Goal: Task Accomplishment & Management: Manage account settings

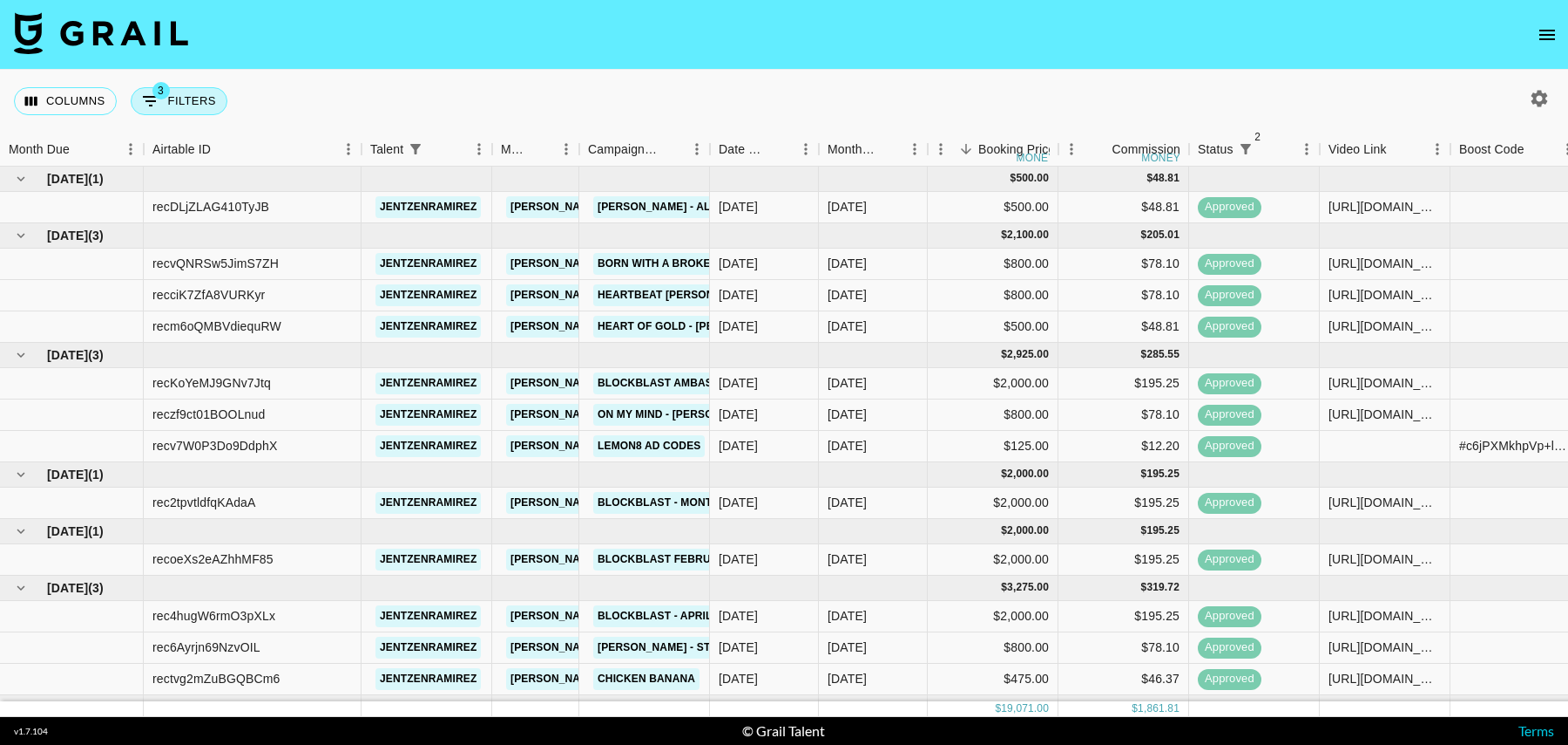
click at [156, 100] on icon "Show filters" at bounding box center [150, 101] width 21 height 21
select select "status"
select select "isNotAnyOf"
select select "status"
select select "isNotAnyOf"
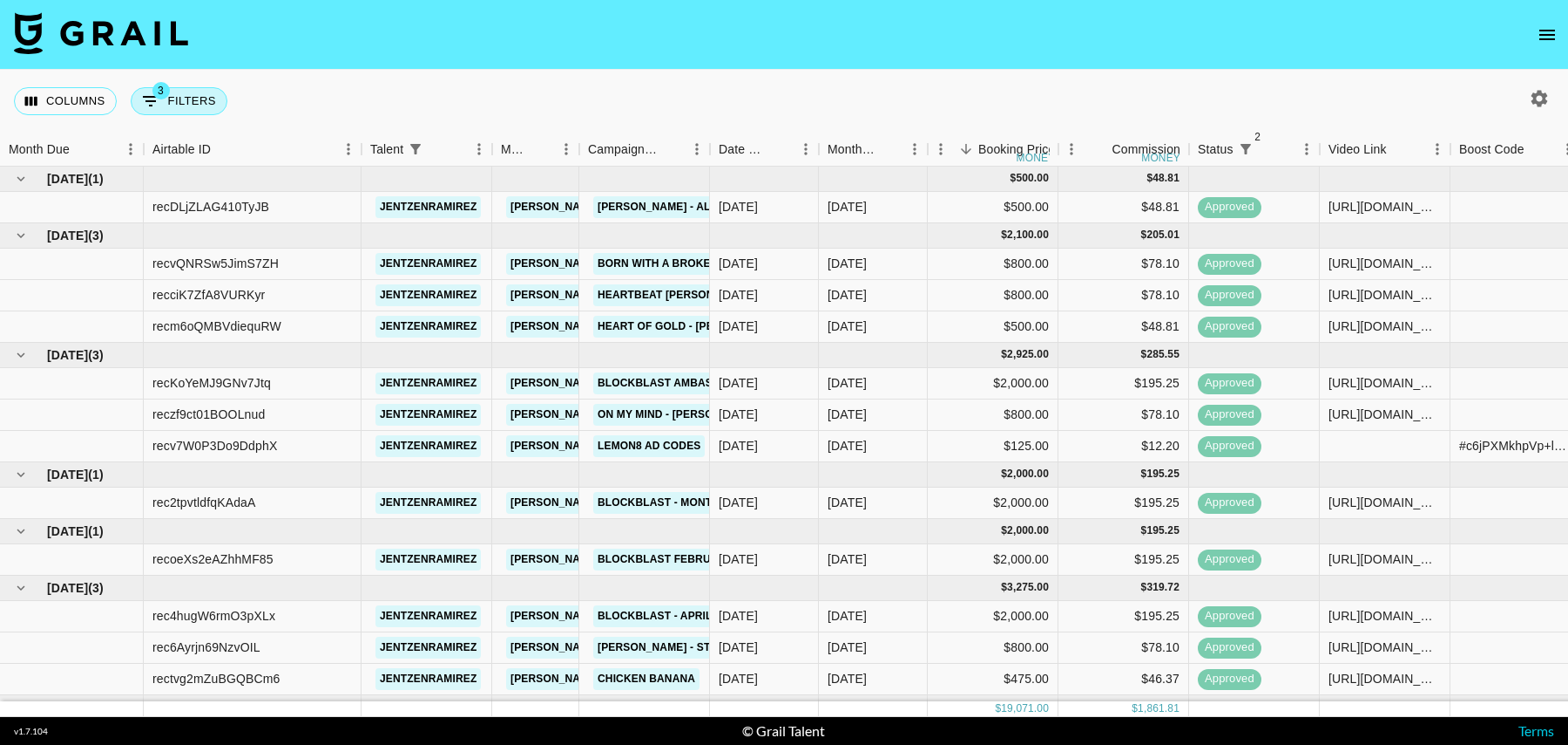
select select "talentName"
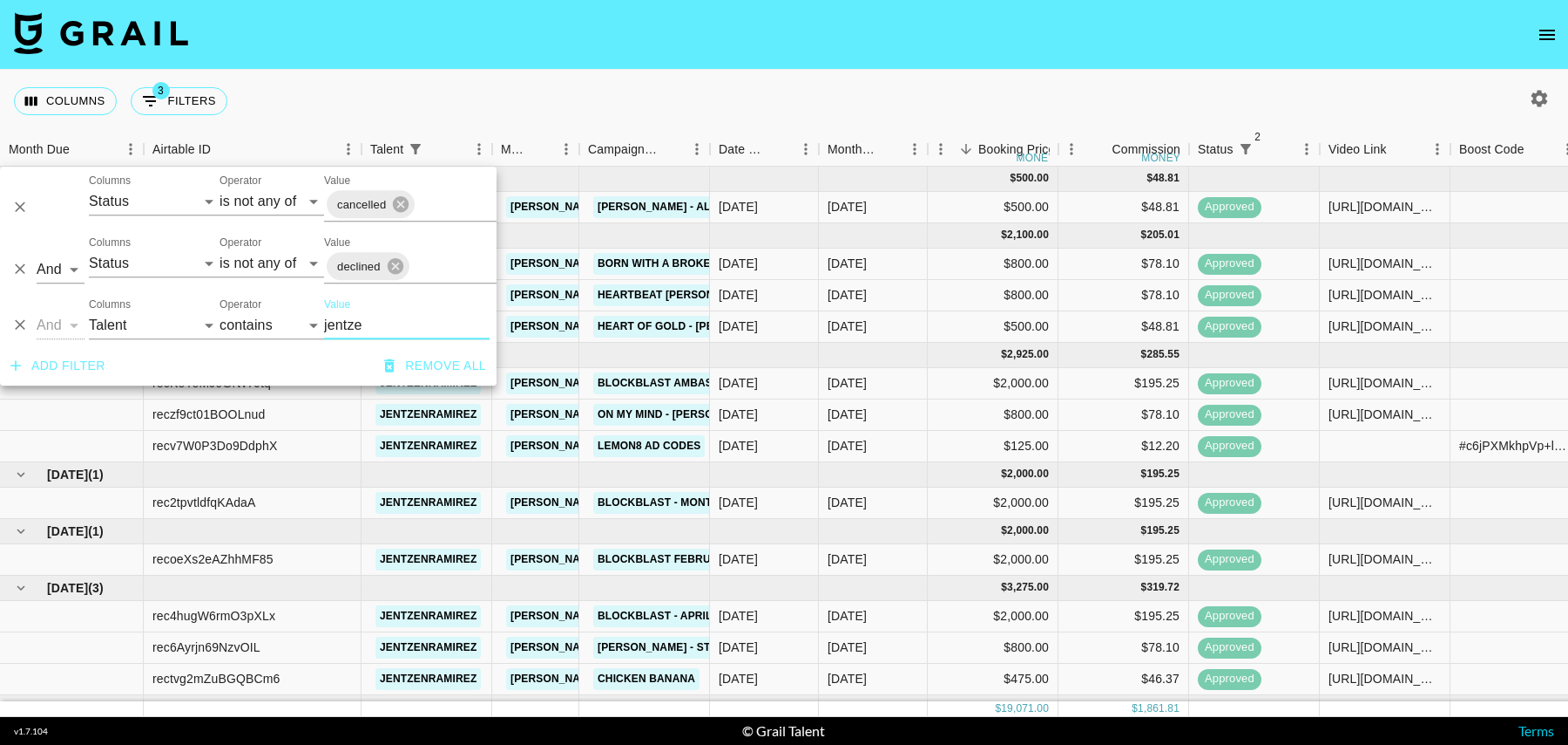
drag, startPoint x: 389, startPoint y: 326, endPoint x: 243, endPoint y: 319, distance: 146.2
click at [244, 319] on div "And Or Columns Grail Platform ID Airtable ID Talent Manager Client [PERSON_NAME…" at bounding box center [248, 318] width 497 height 55
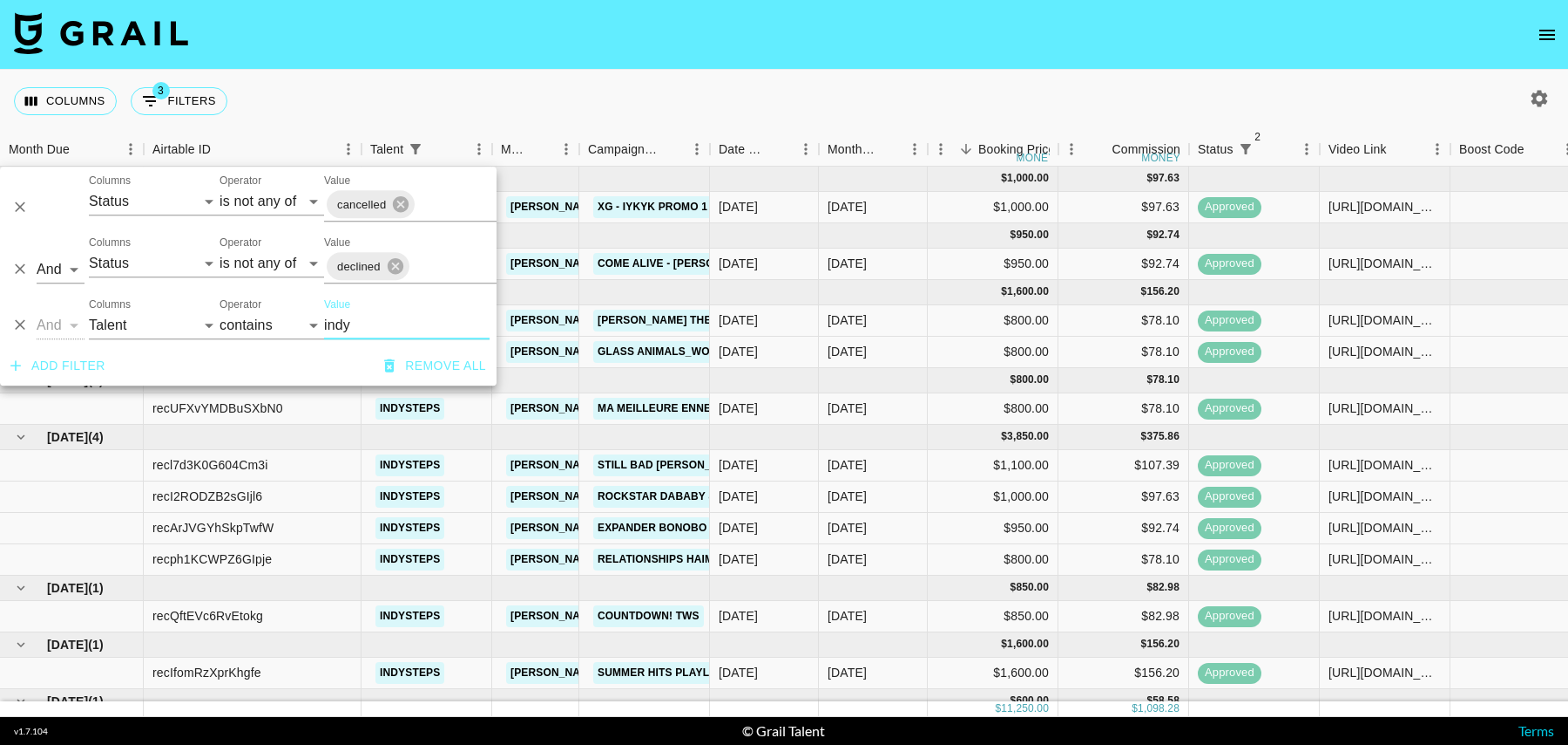
scroll to position [41, 0]
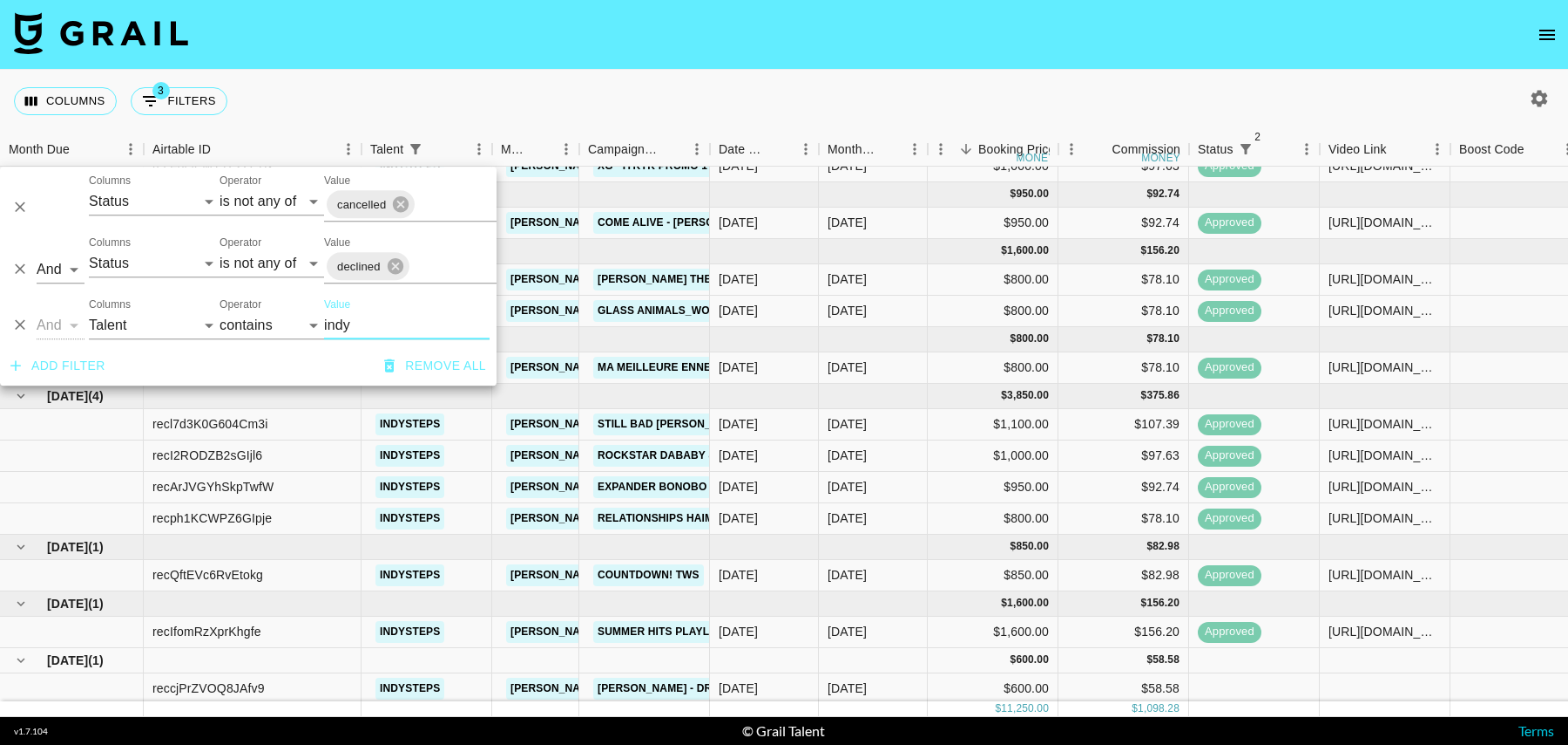
type input "indy"
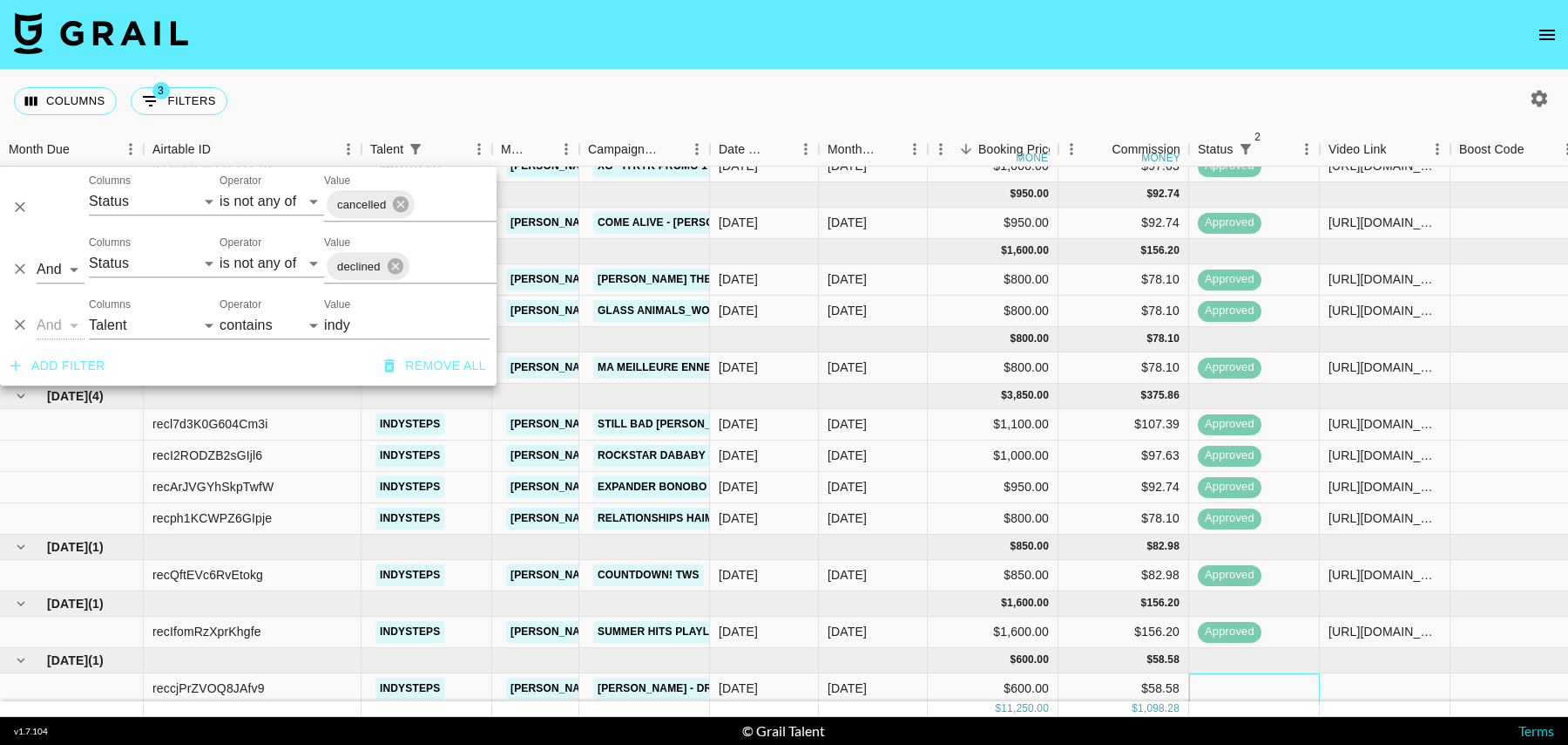
click at [1228, 673] on div at bounding box center [1255, 689] width 130 height 32
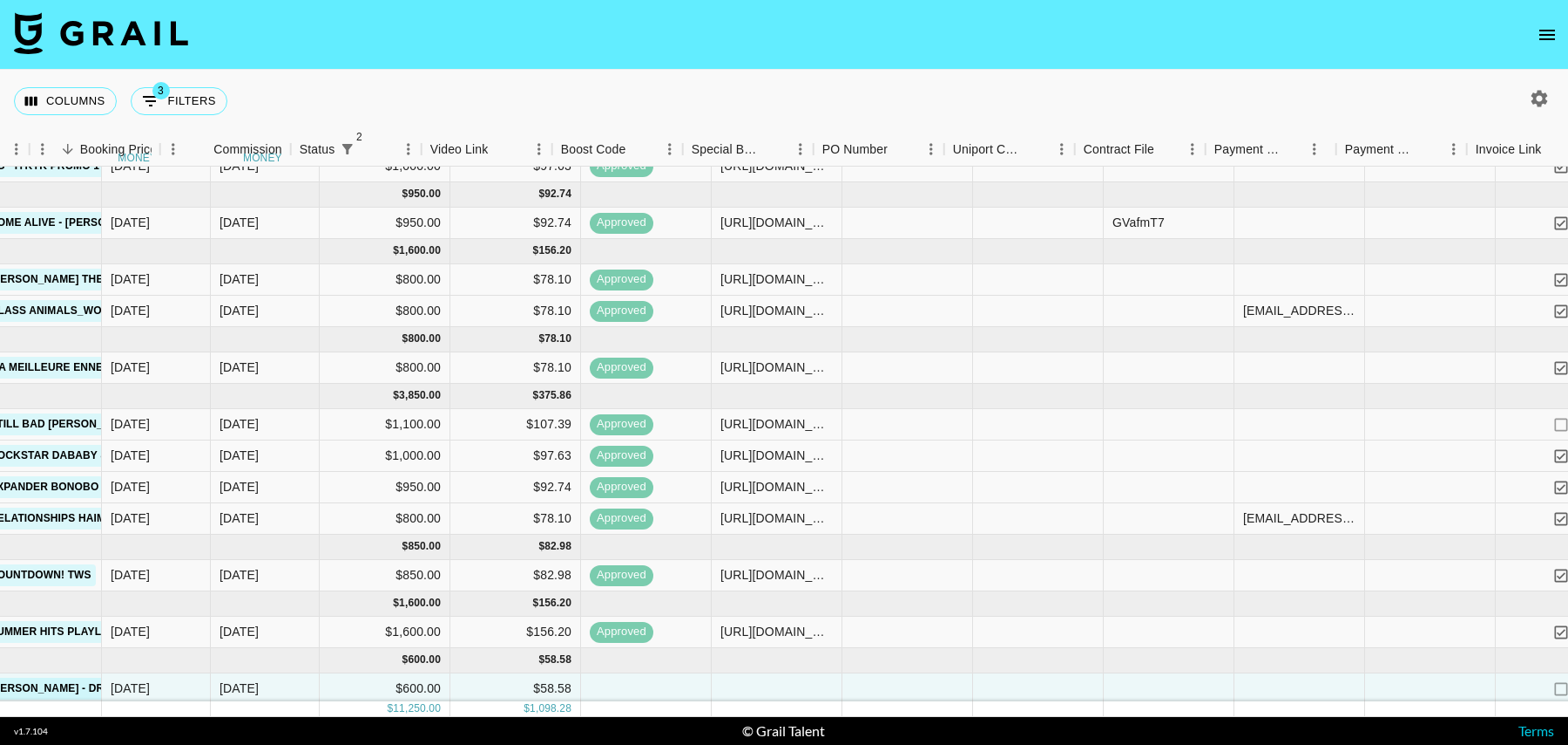
scroll to position [41, 997]
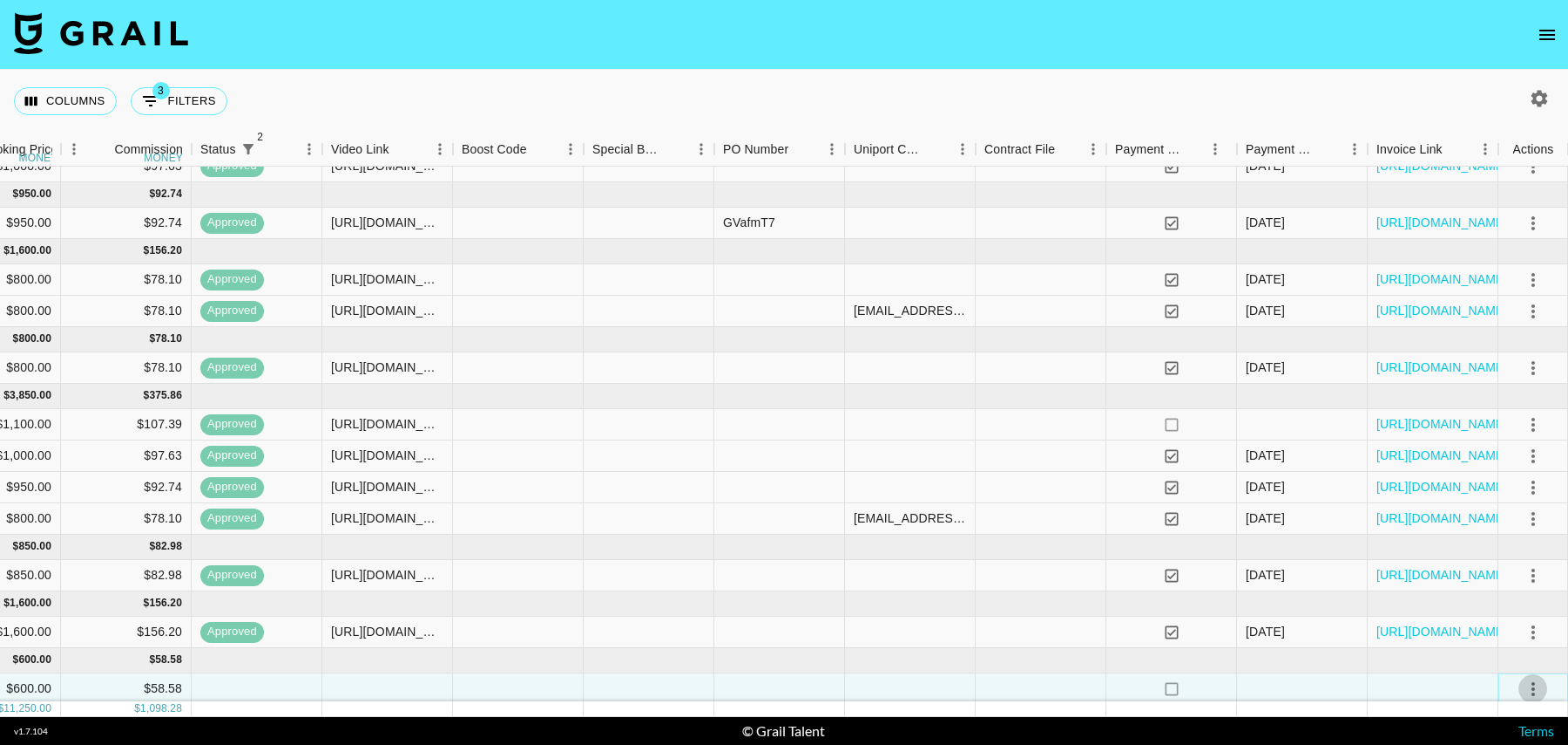
click at [1540, 691] on icon "select merge strategy" at bounding box center [1533, 689] width 21 height 21
click at [1483, 521] on li "Confirm" at bounding box center [1512, 523] width 114 height 32
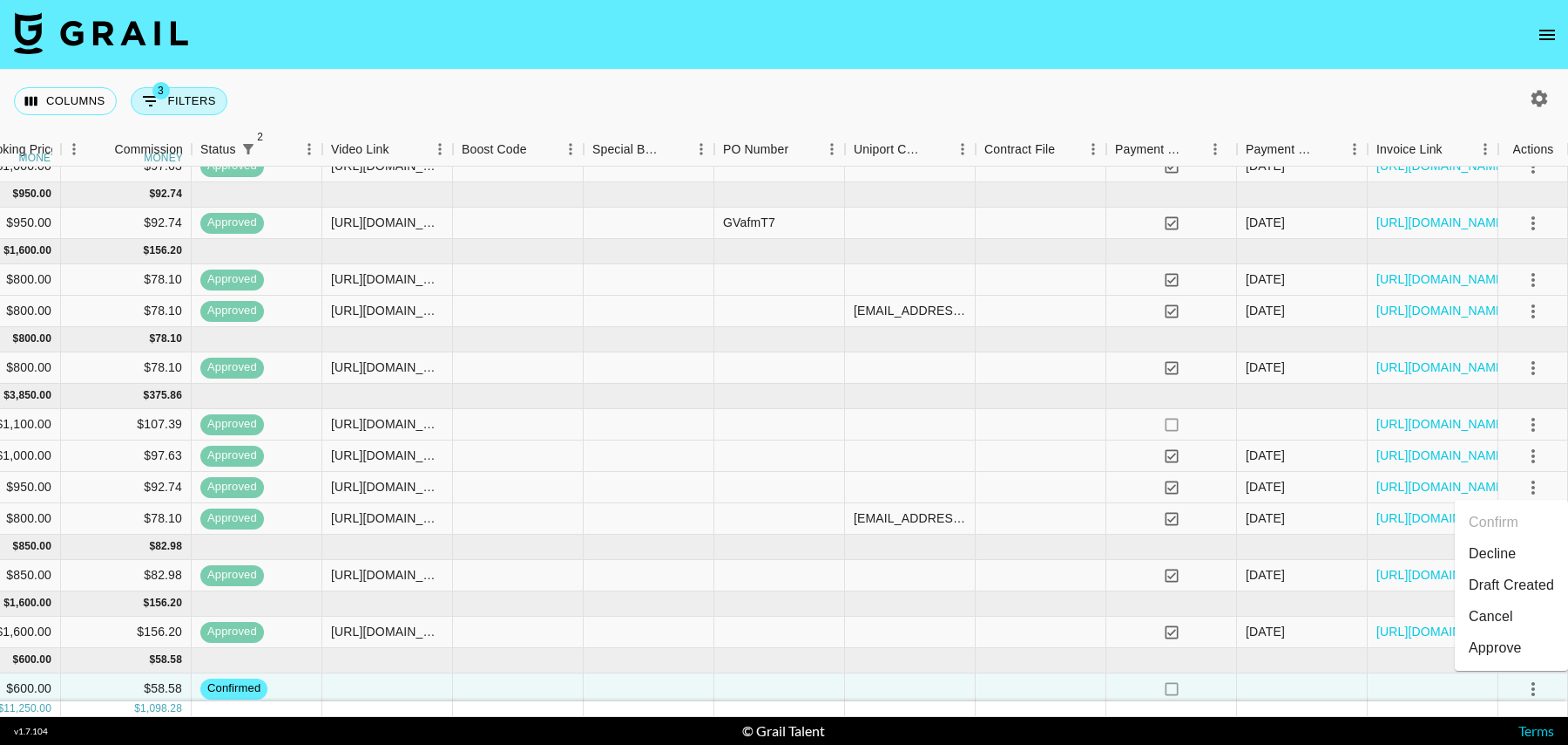
click at [165, 108] on button "3 Filters" at bounding box center [179, 101] width 97 height 28
select select "status"
select select "isNotAnyOf"
select select "status"
select select "isNotAnyOf"
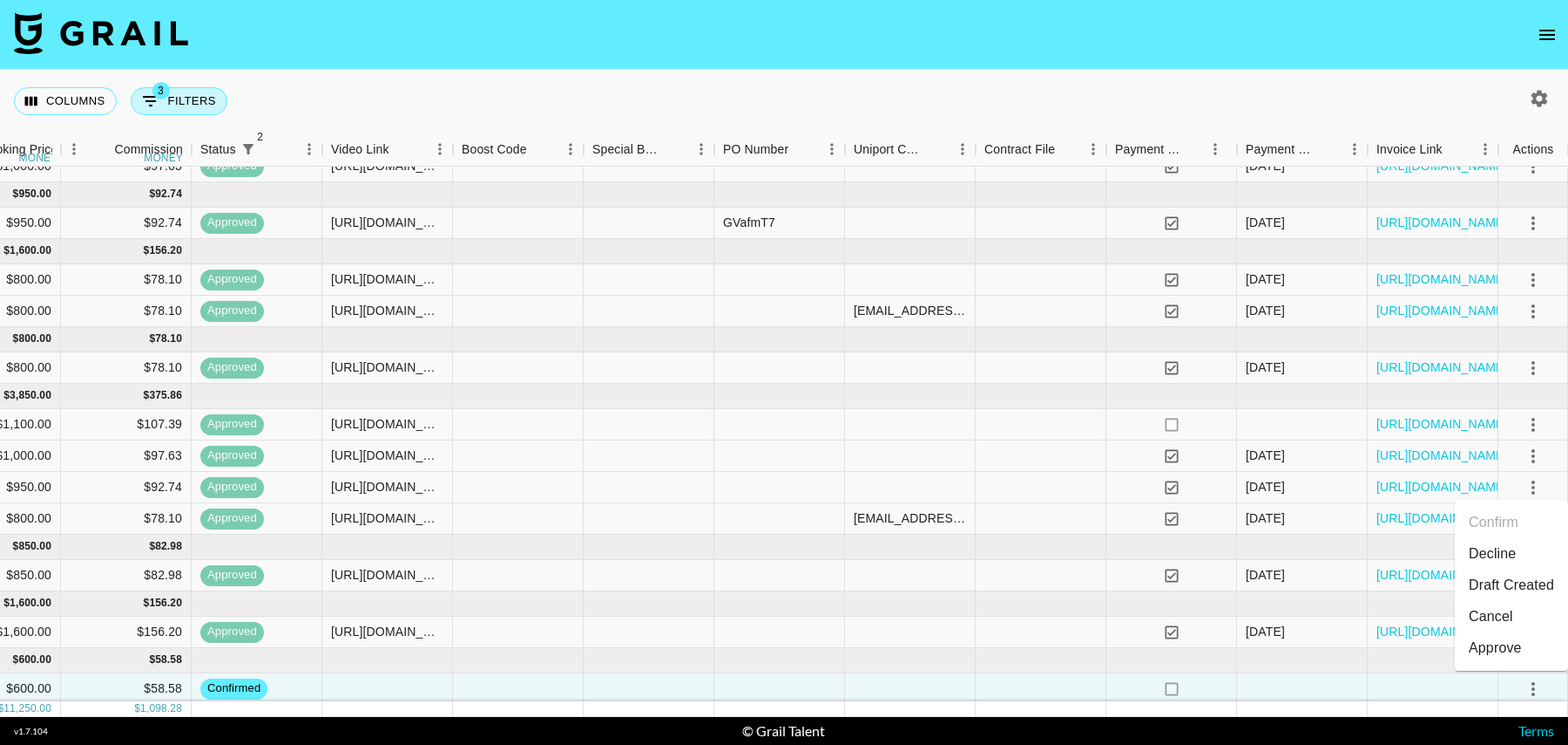
select select "talentName"
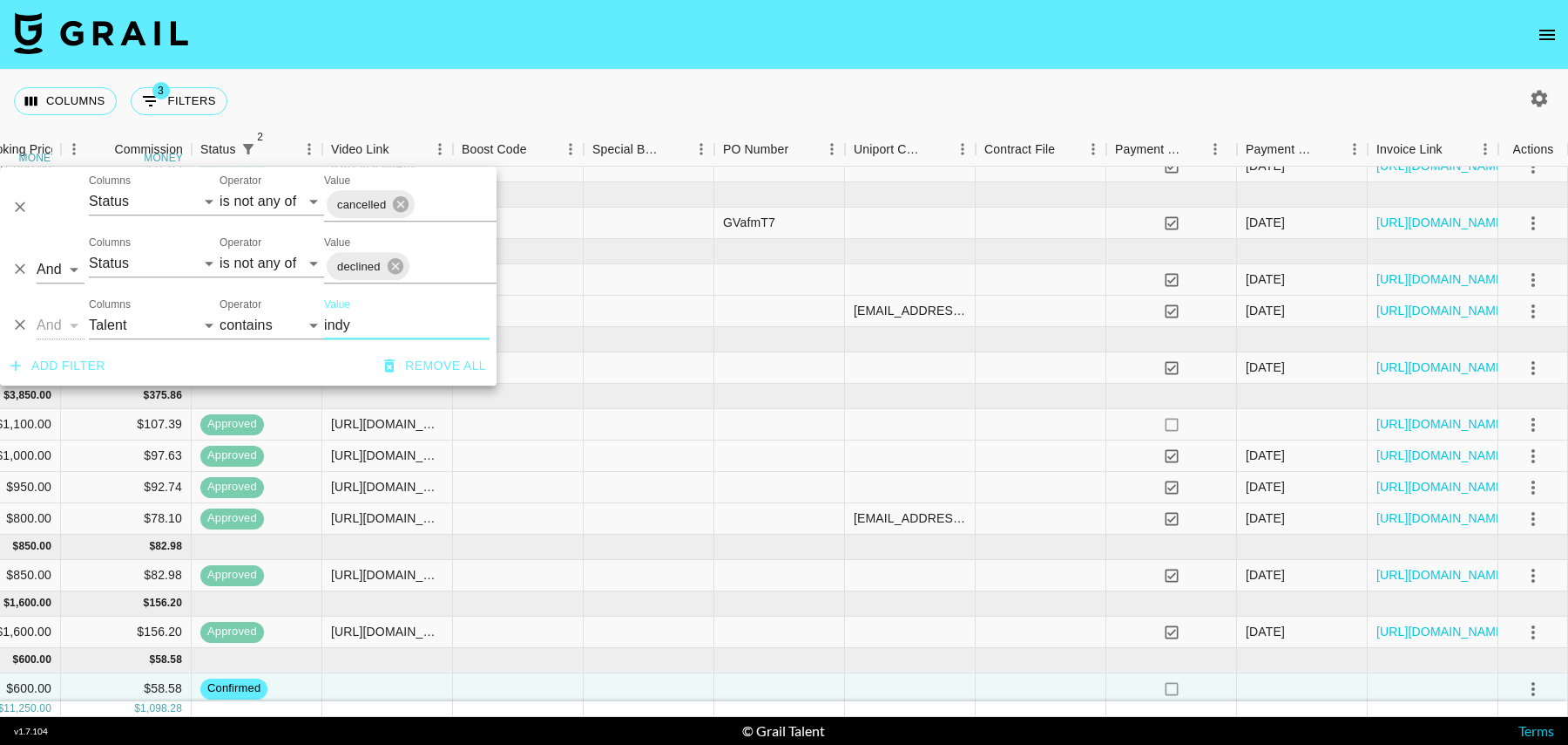
drag, startPoint x: 366, startPoint y: 325, endPoint x: 270, endPoint y: 325, distance: 96.0
click at [270, 325] on div "And Or Columns Grail Platform ID Airtable ID Talent Manager Client [PERSON_NAME…" at bounding box center [248, 318] width 497 height 55
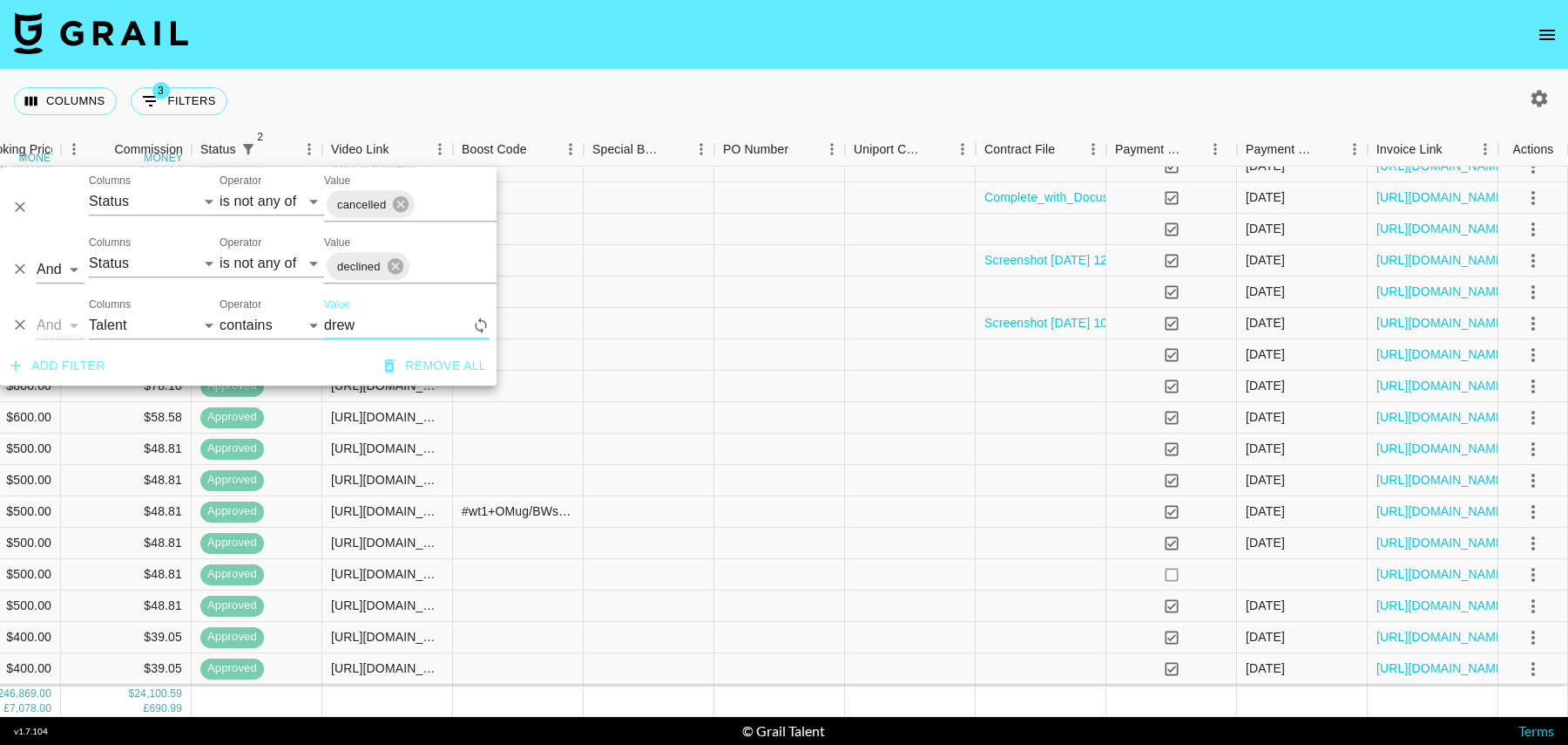
scroll to position [0, 997]
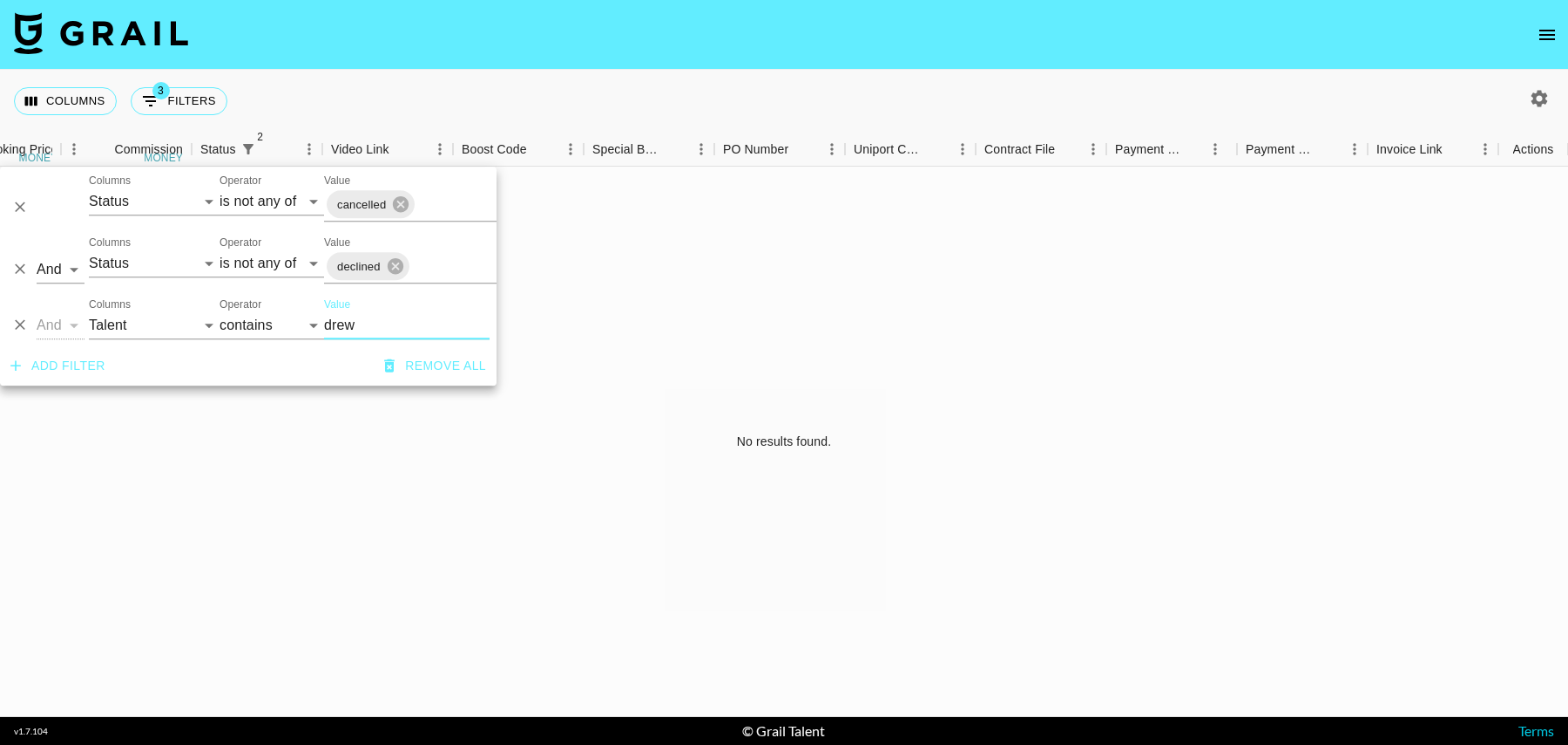
type input "drew"
click at [1542, 93] on icon "button" at bounding box center [1539, 98] width 17 height 17
select select "[DATE]"
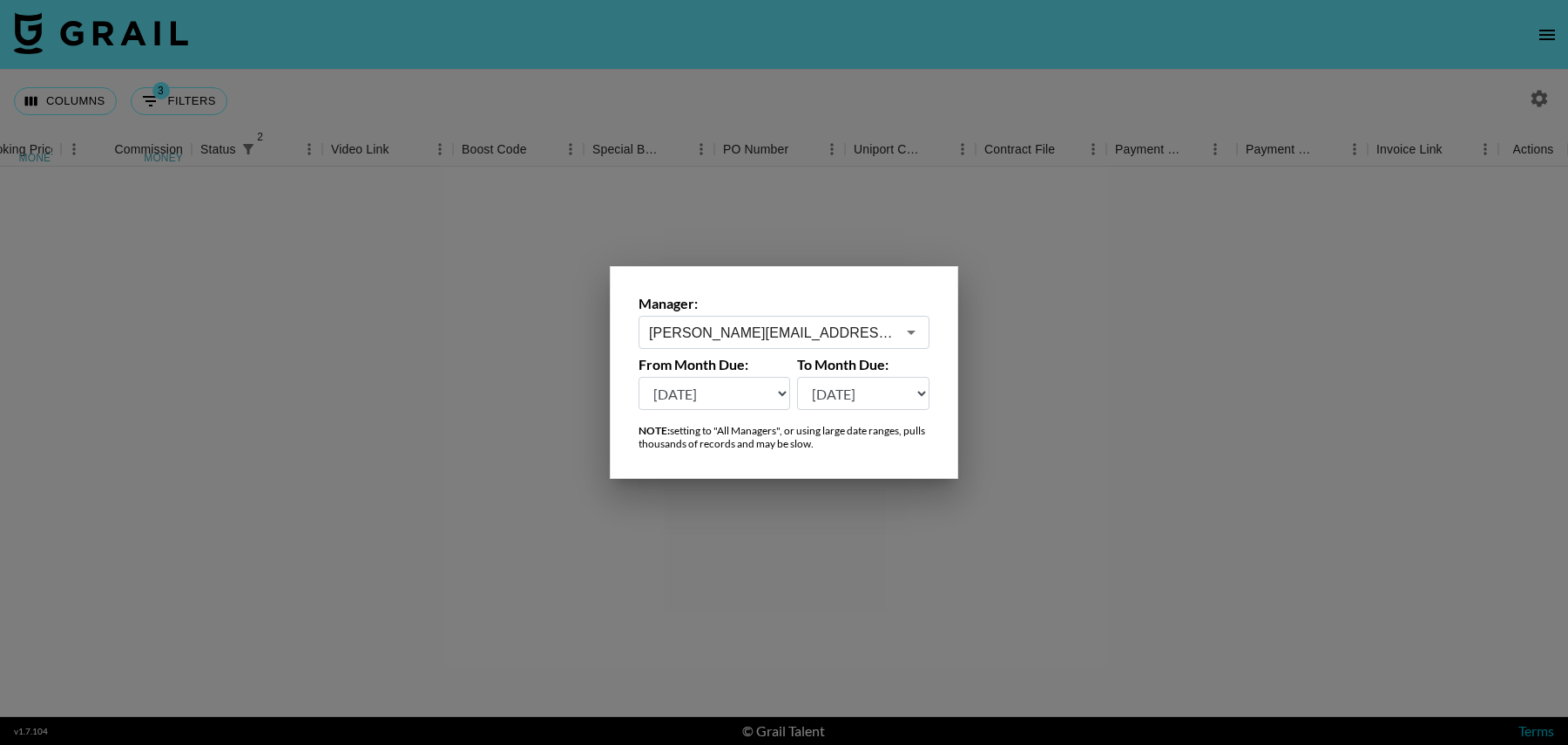
click at [689, 400] on select "[DATE] Sep '[DATE] [DATE] '[DATE] May '[DATE] Mar '[DATE] Jan '[DATE] Nov '[DAT…" at bounding box center [715, 393] width 152 height 34
click at [408, 241] on div at bounding box center [784, 372] width 1568 height 745
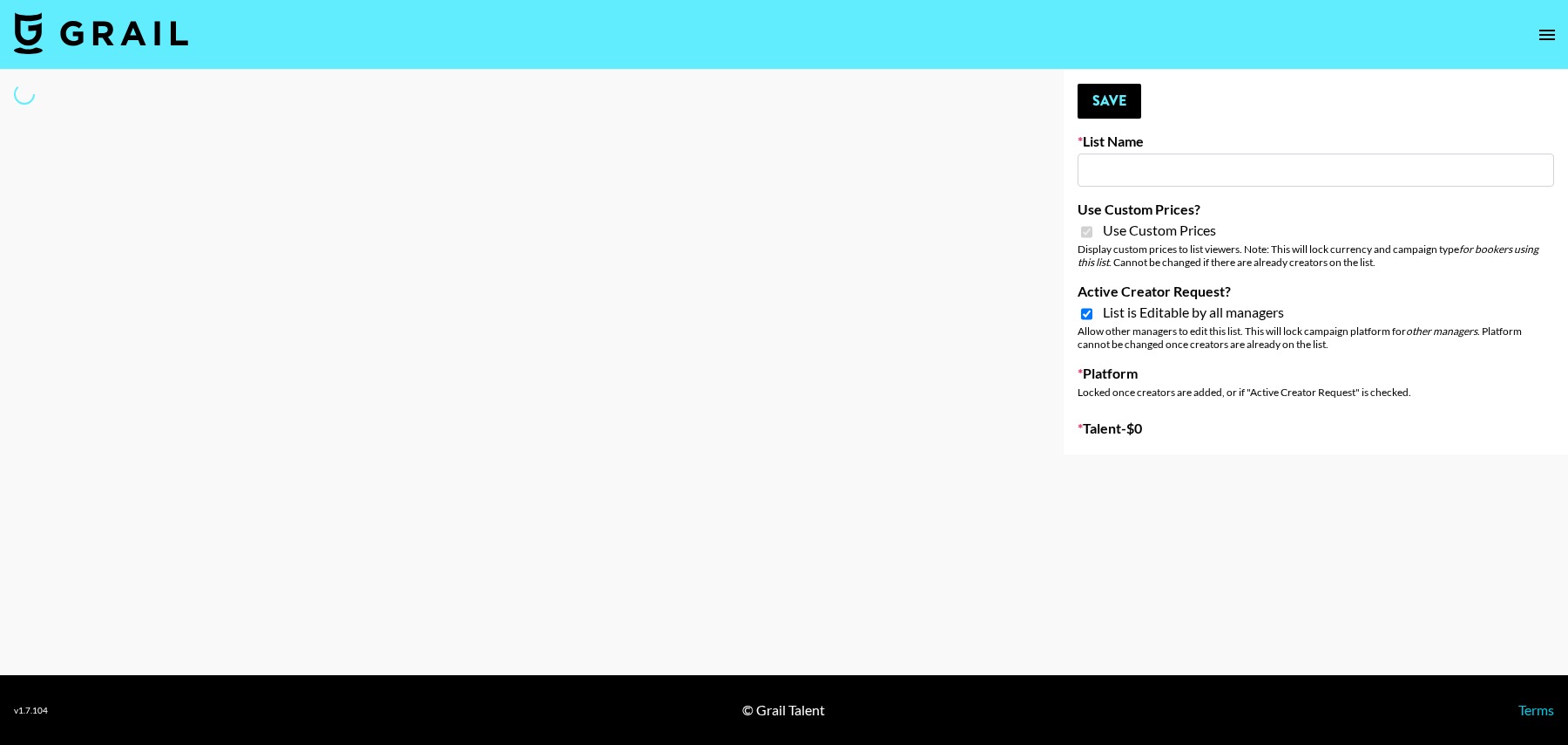
type input "Nourish"
checkbox input "true"
select select "Brand"
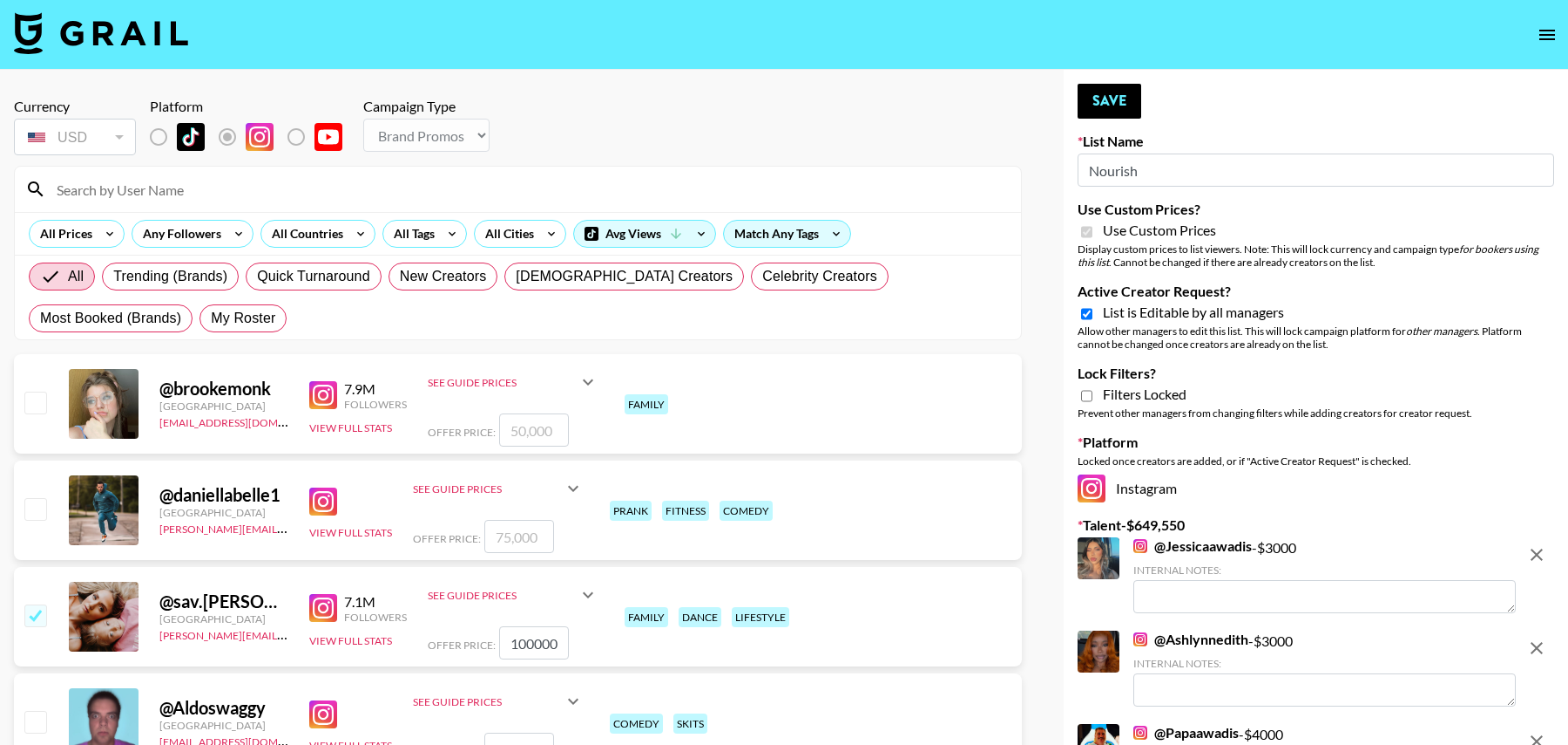
click at [207, 191] on input at bounding box center [528, 189] width 965 height 28
click at [211, 322] on span "My Roster" at bounding box center [243, 318] width 64 height 21
click at [211, 318] on input "My Roster" at bounding box center [211, 318] width 0 height 0
radio input "true"
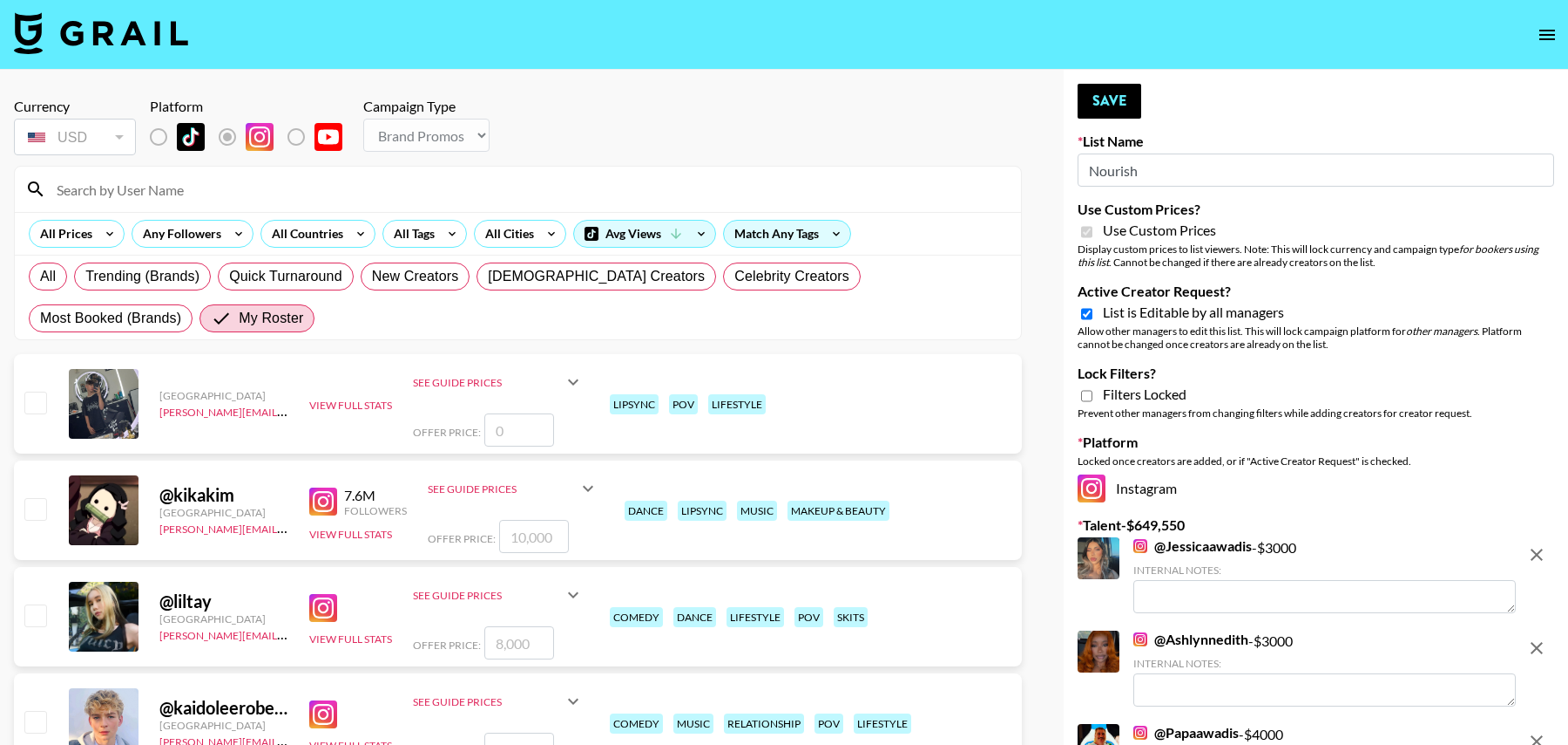
click at [50, 504] on div "@ kikakim United States tancredi@grail-talent.com 7.6M Followers View Full Stat…" at bounding box center [517, 510] width 1008 height 100
click at [27, 505] on input "checkbox" at bounding box center [35, 508] width 21 height 21
checkbox input "true"
drag, startPoint x: 546, startPoint y: 533, endPoint x: 439, endPoint y: 533, distance: 107.0
click at [439, 533] on div "Offer Price: 10000" at bounding box center [512, 537] width 171 height 34
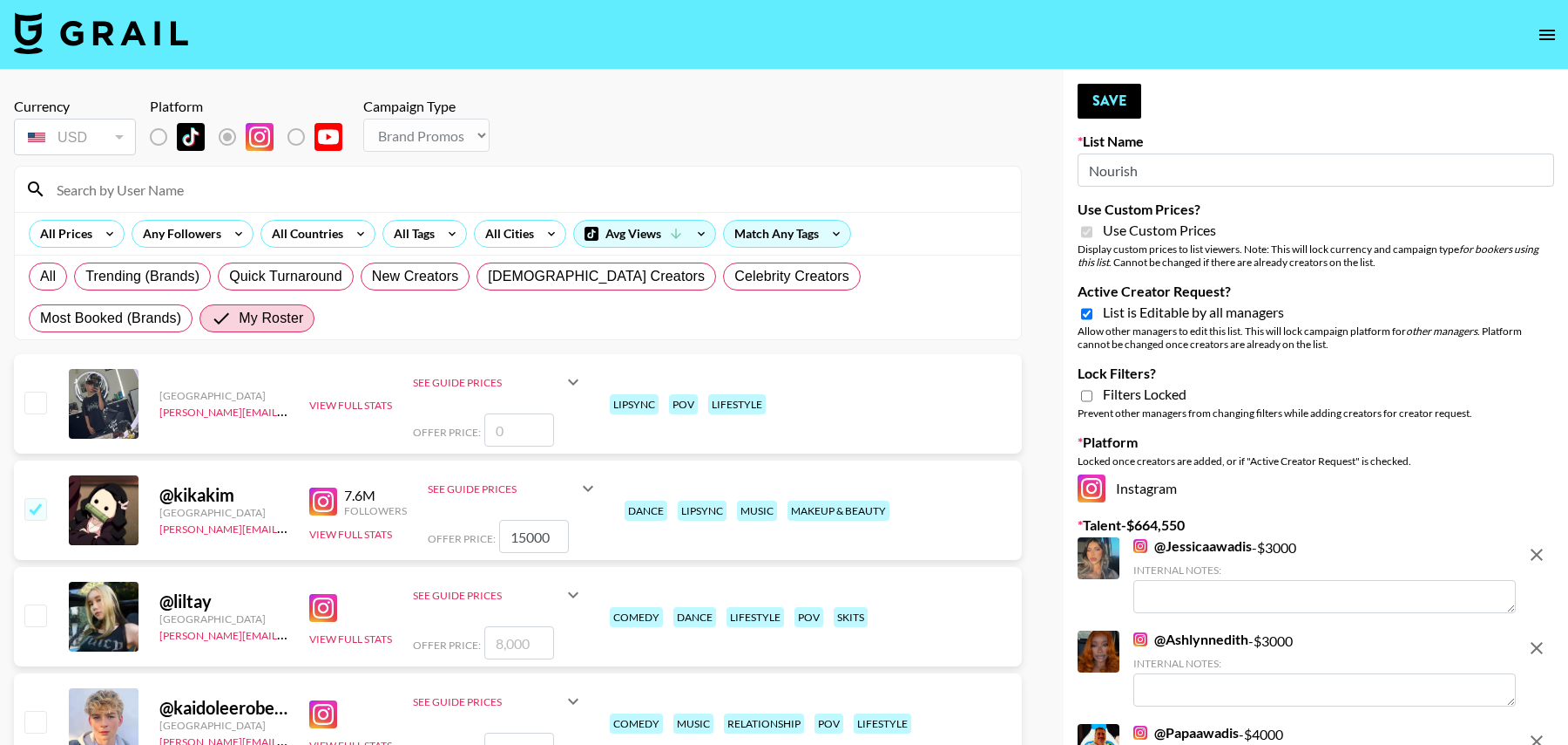
type input "15000"
click at [42, 620] on input "checkbox" at bounding box center [35, 615] width 21 height 21
checkbox input "true"
drag, startPoint x: 536, startPoint y: 647, endPoint x: 429, endPoint y: 626, distance: 109.0
click at [429, 627] on div "Offer Price: 8000" at bounding box center [498, 643] width 171 height 34
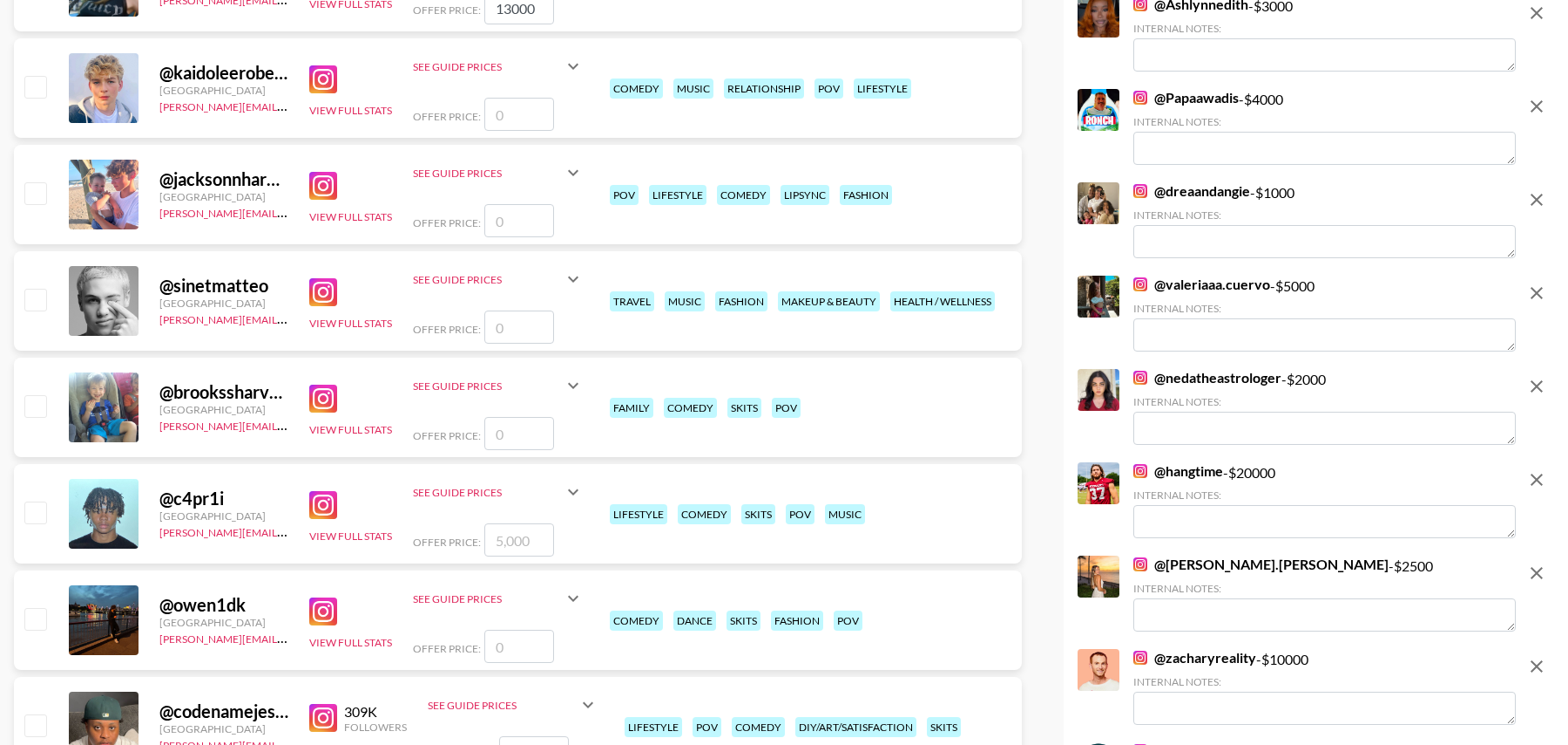
scroll to position [720, 0]
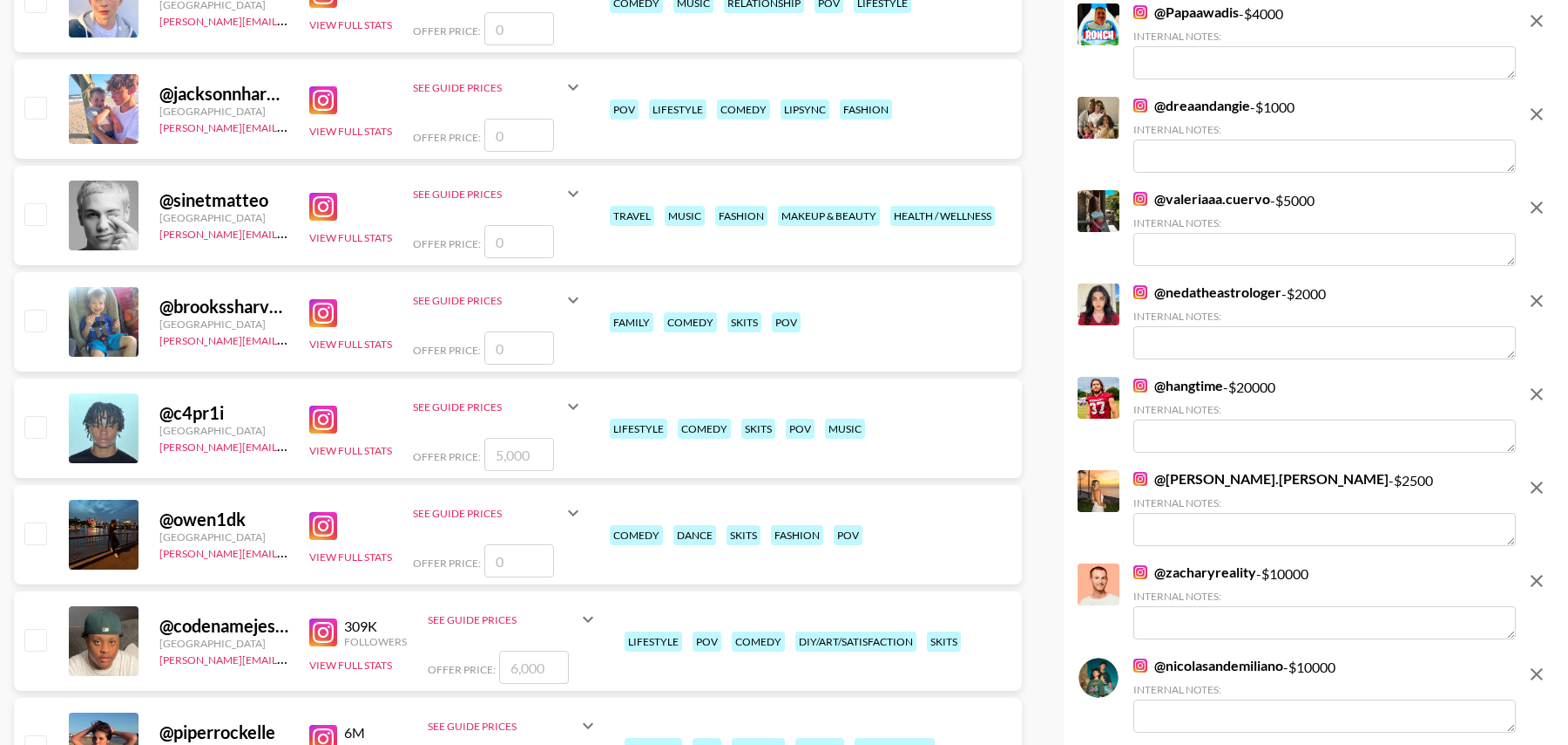
type input "13000"
click at [38, 642] on input "checkbox" at bounding box center [35, 638] width 21 height 21
checkbox input "true"
drag, startPoint x: 552, startPoint y: 662, endPoint x: 438, endPoint y: 662, distance: 114.0
click at [438, 662] on div "Offer Price: 6000" at bounding box center [512, 667] width 171 height 34
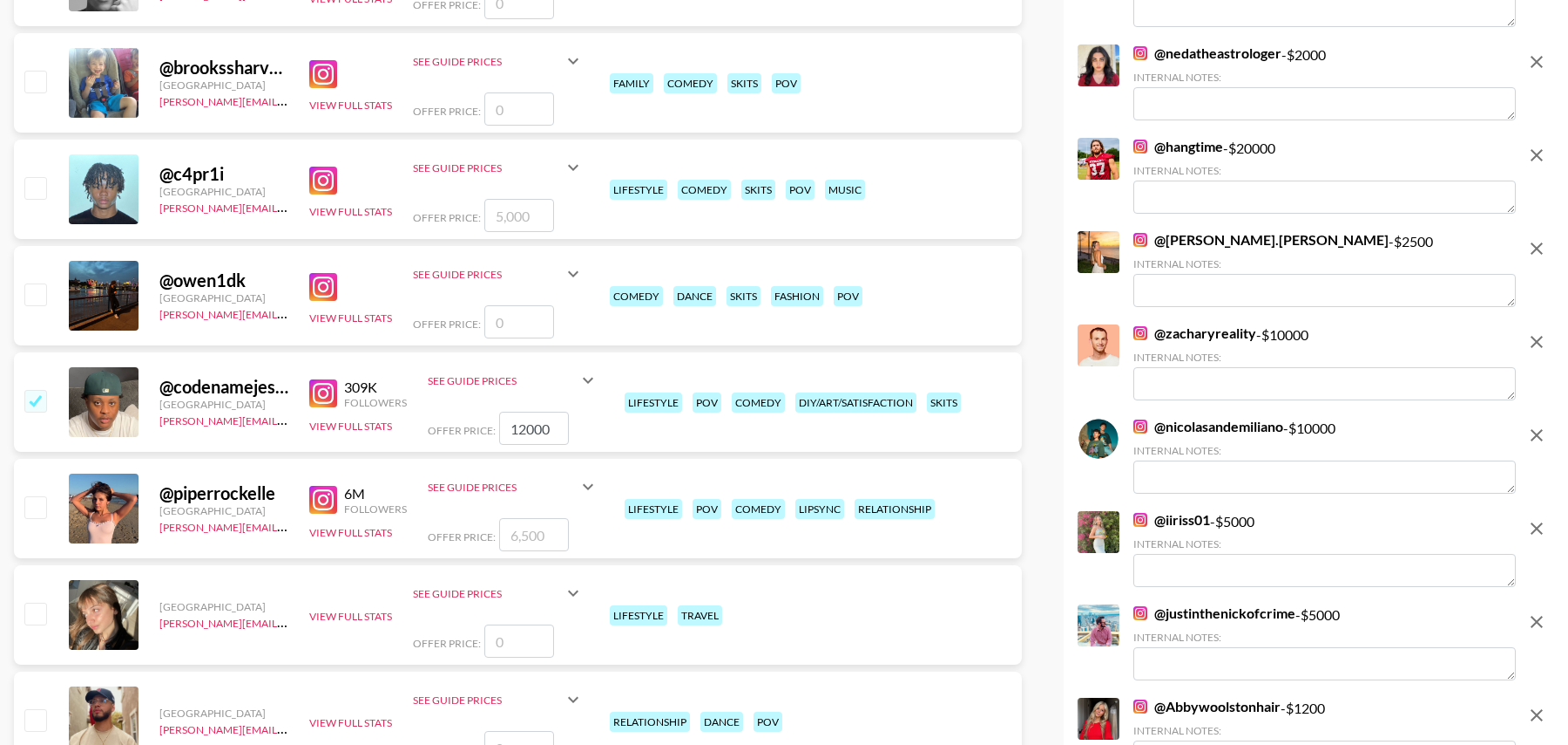
scroll to position [1040, 0]
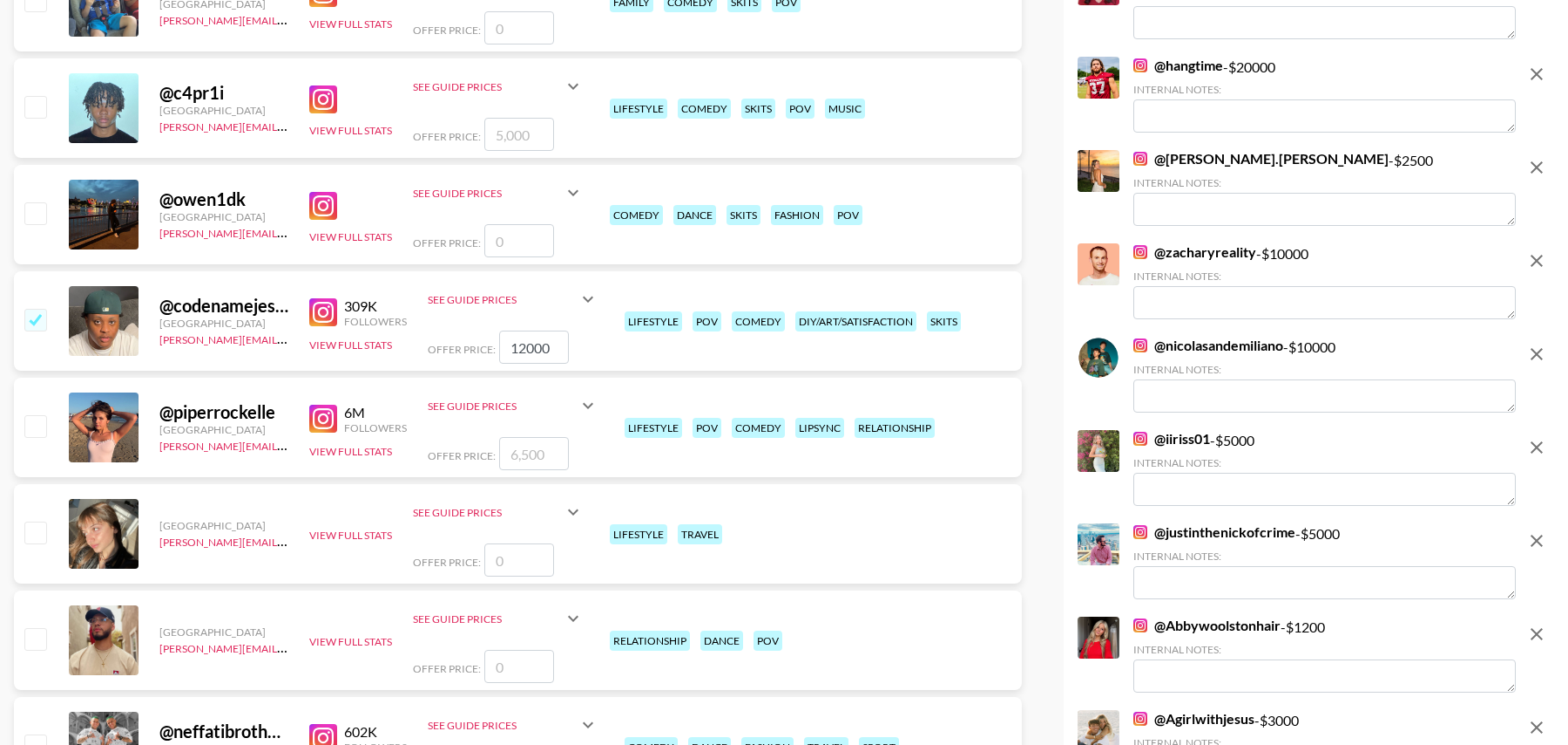
type input "12000"
click at [33, 426] on input "checkbox" at bounding box center [35, 425] width 21 height 21
checkbox input "true"
drag, startPoint x: 561, startPoint y: 456, endPoint x: 402, endPoint y: 455, distance: 159.0
click at [402, 455] on div "@ piperrockelle United States tancredi@grail-talent.com 6M Followers View Full …" at bounding box center [517, 427] width 1008 height 100
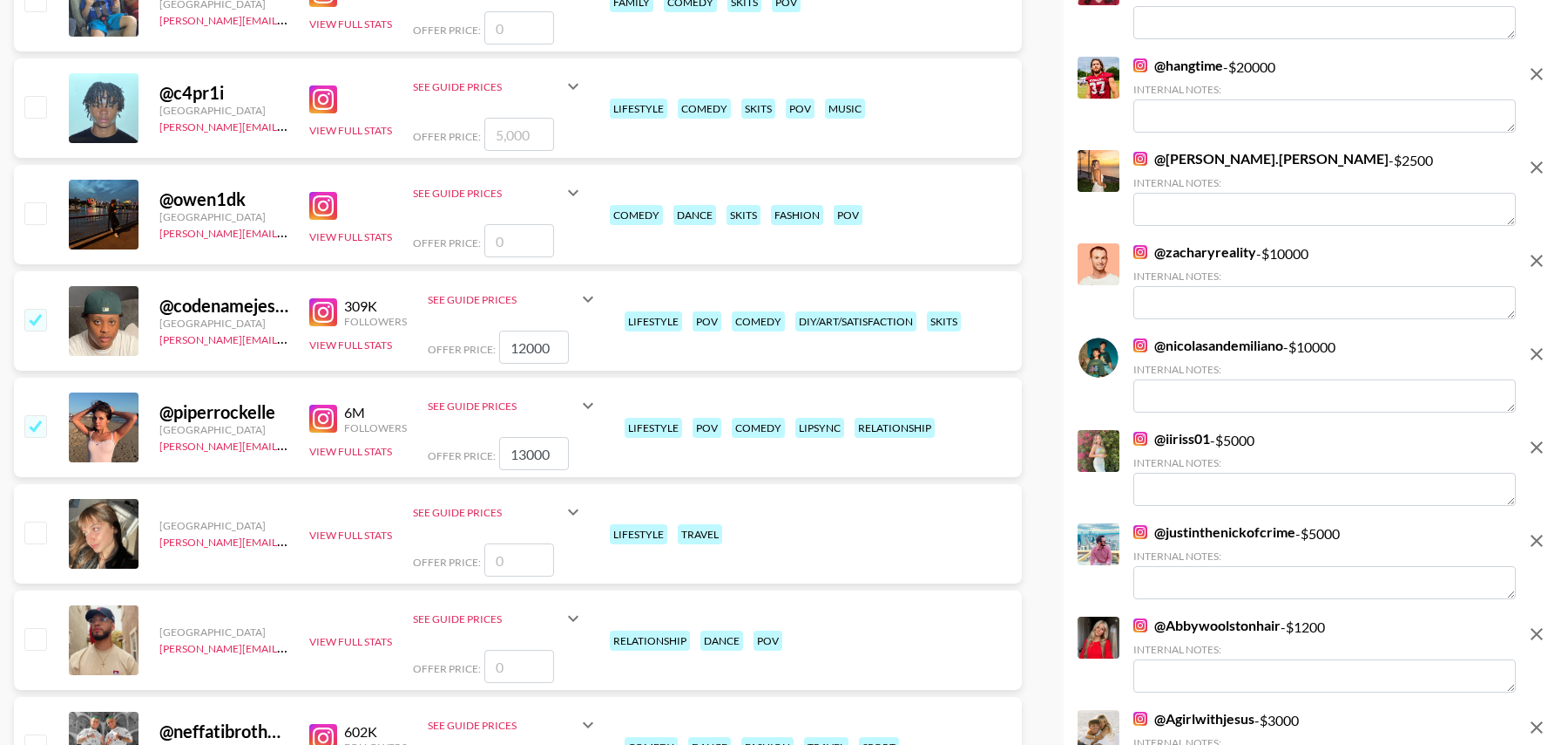
type input "13000"
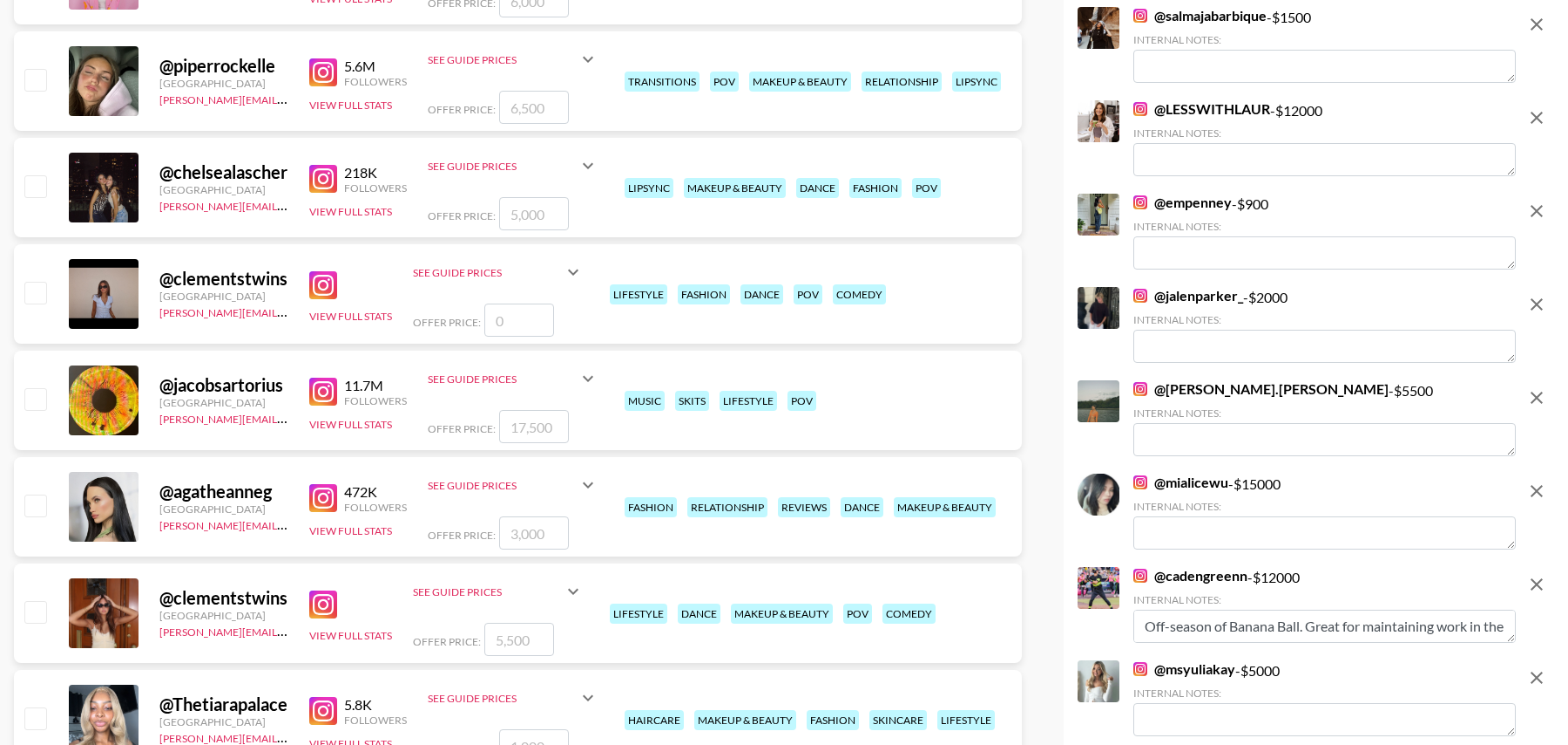
scroll to position [2777, 0]
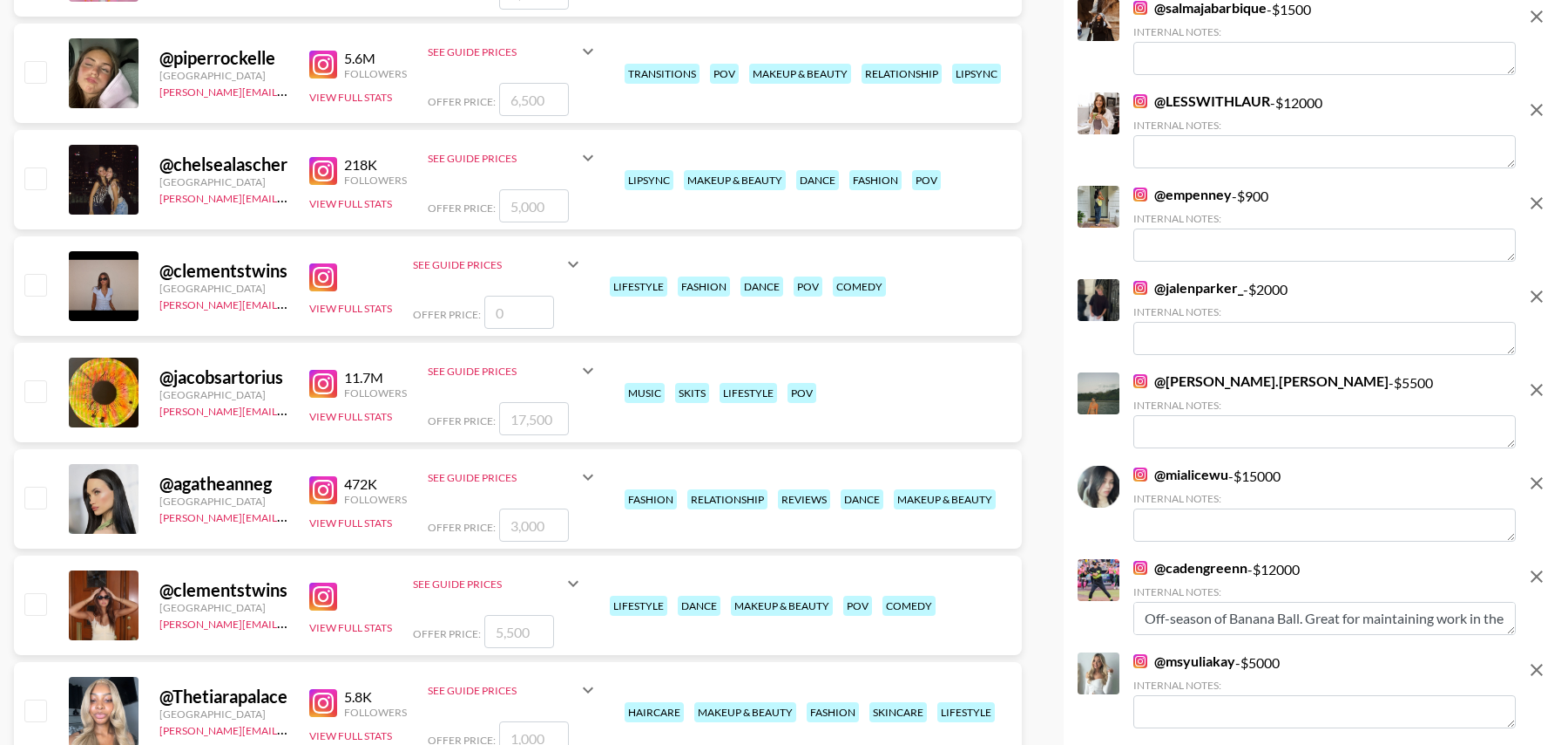
click at [26, 177] on input "checkbox" at bounding box center [35, 177] width 21 height 21
checkbox input "true"
drag, startPoint x: 543, startPoint y: 207, endPoint x: 462, endPoint y: 207, distance: 81.0
click at [462, 207] on div "Offer Price: 5000" at bounding box center [512, 207] width 171 height 34
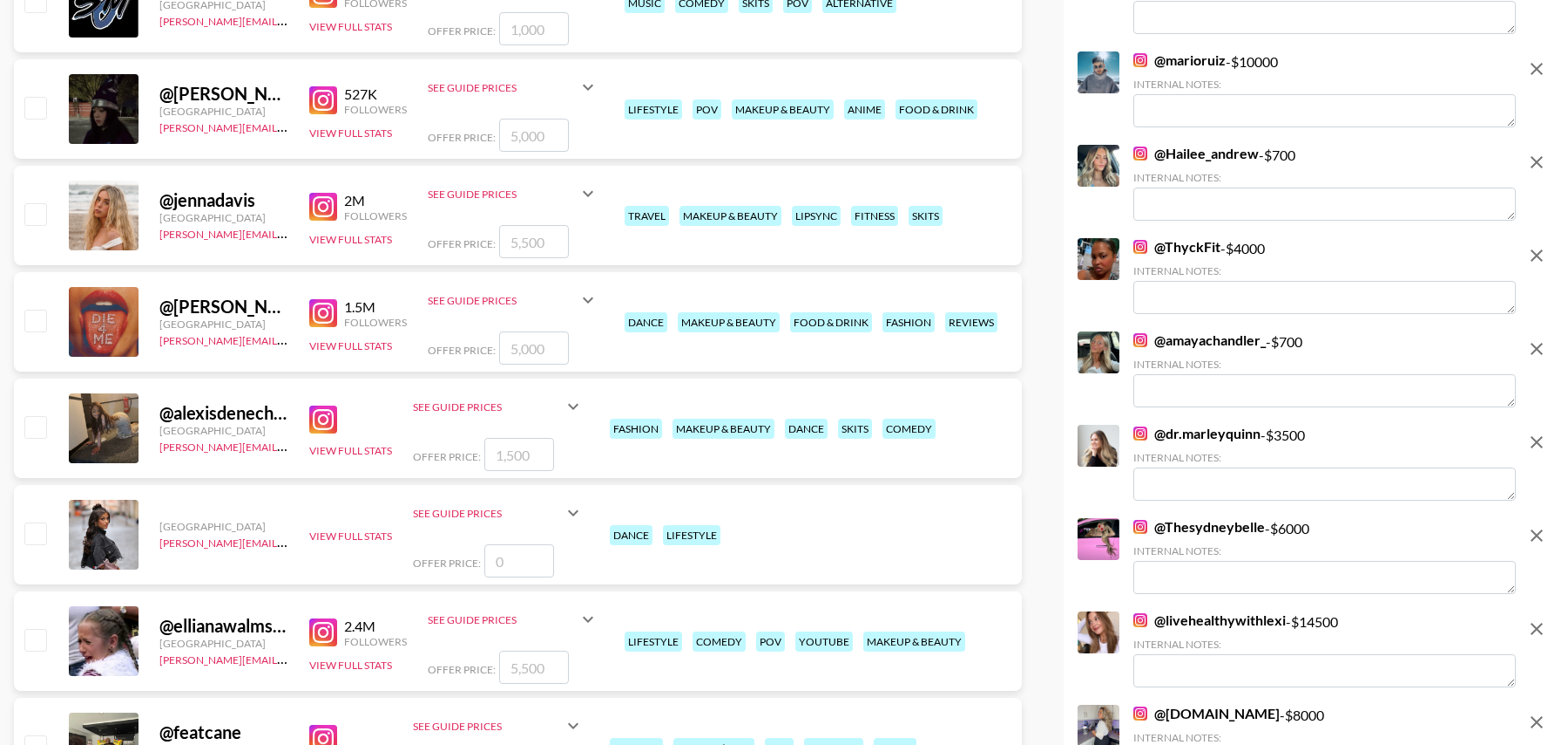
scroll to position [4127, 0]
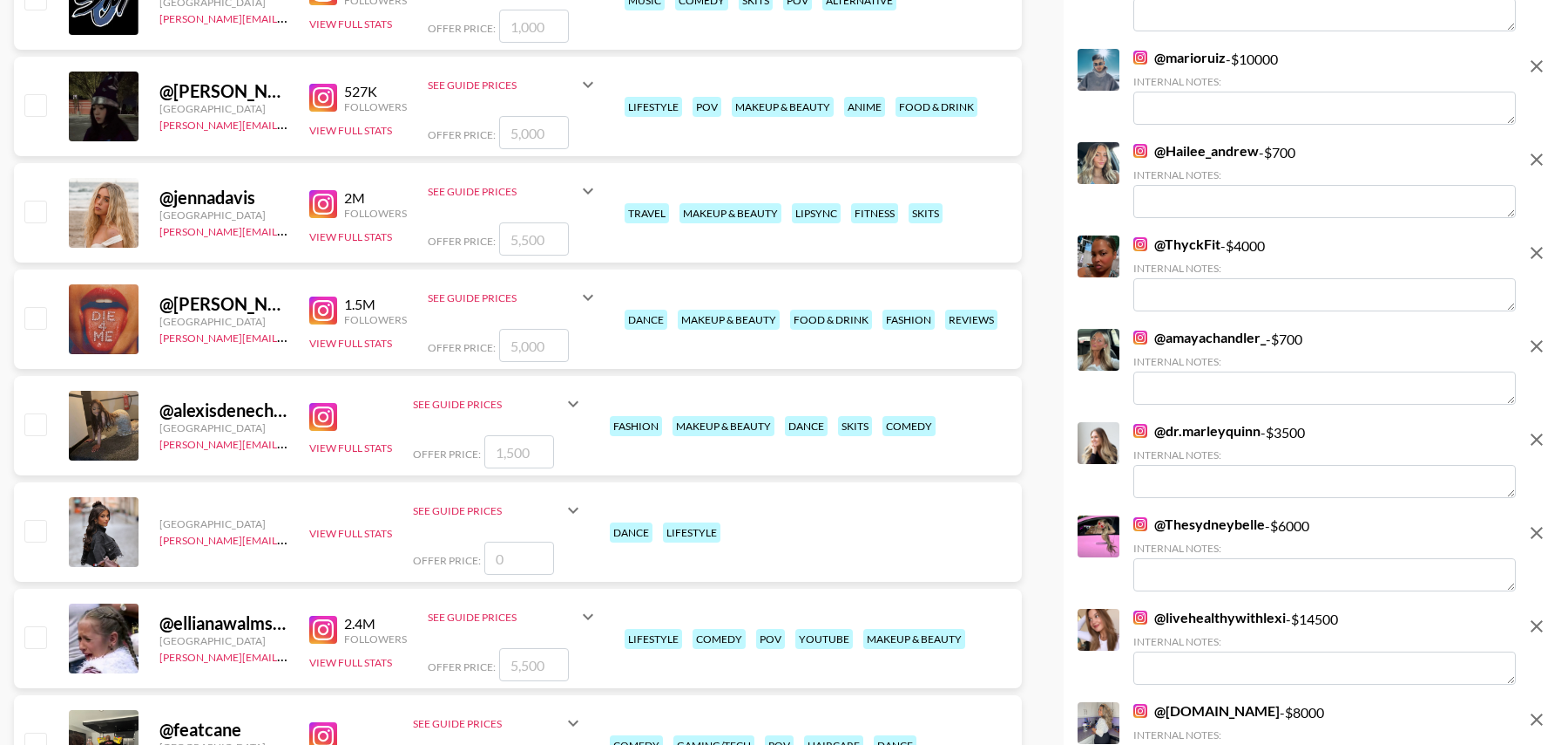
type input "10000"
click at [34, 206] on input "checkbox" at bounding box center [35, 210] width 21 height 21
checkbox input "true"
drag, startPoint x: 562, startPoint y: 236, endPoint x: 397, endPoint y: 236, distance: 165.0
click at [397, 236] on div "@ jennadavis United States tancredi@grail-talent.com 2M Followers View Full Sta…" at bounding box center [517, 212] width 1008 height 100
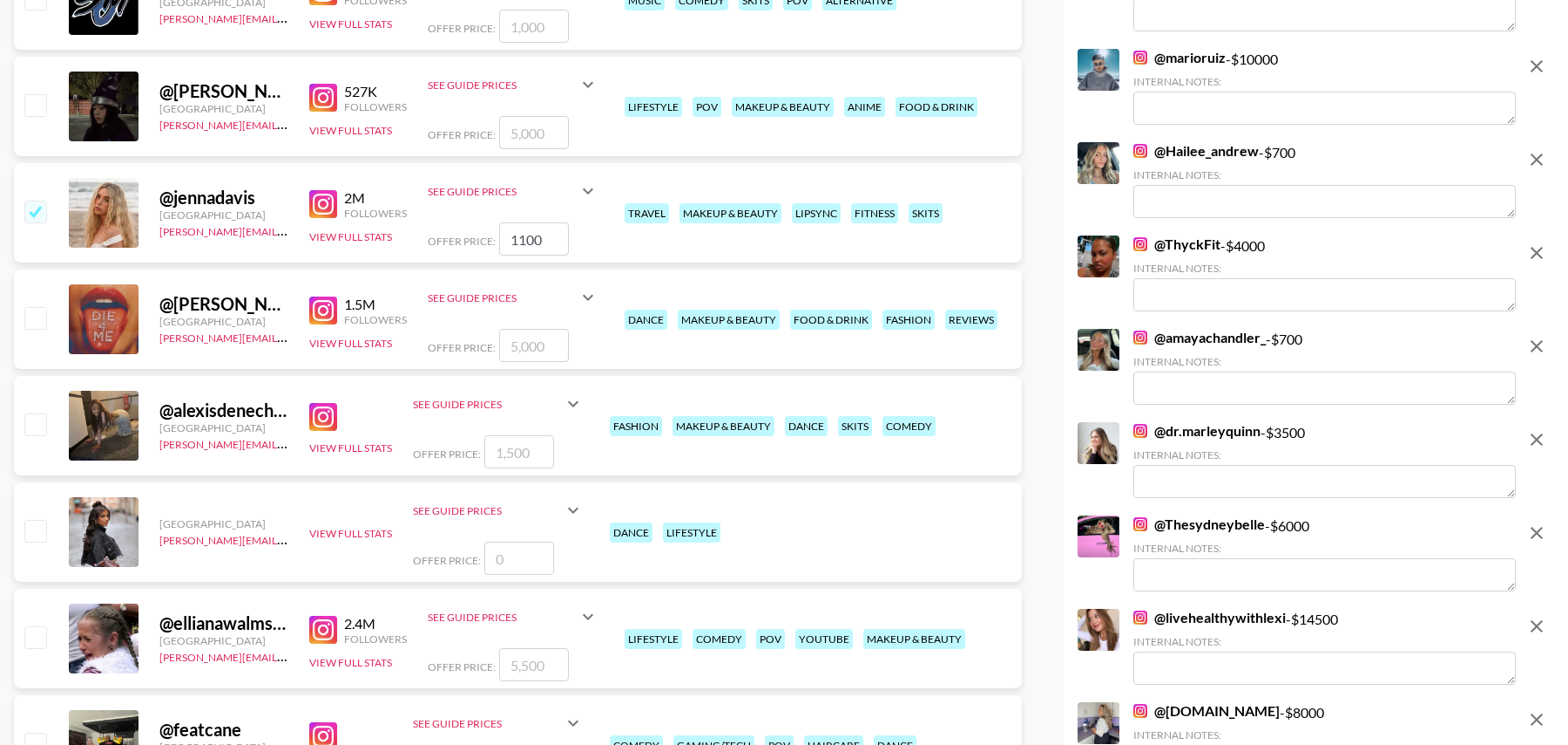
type input "11000"
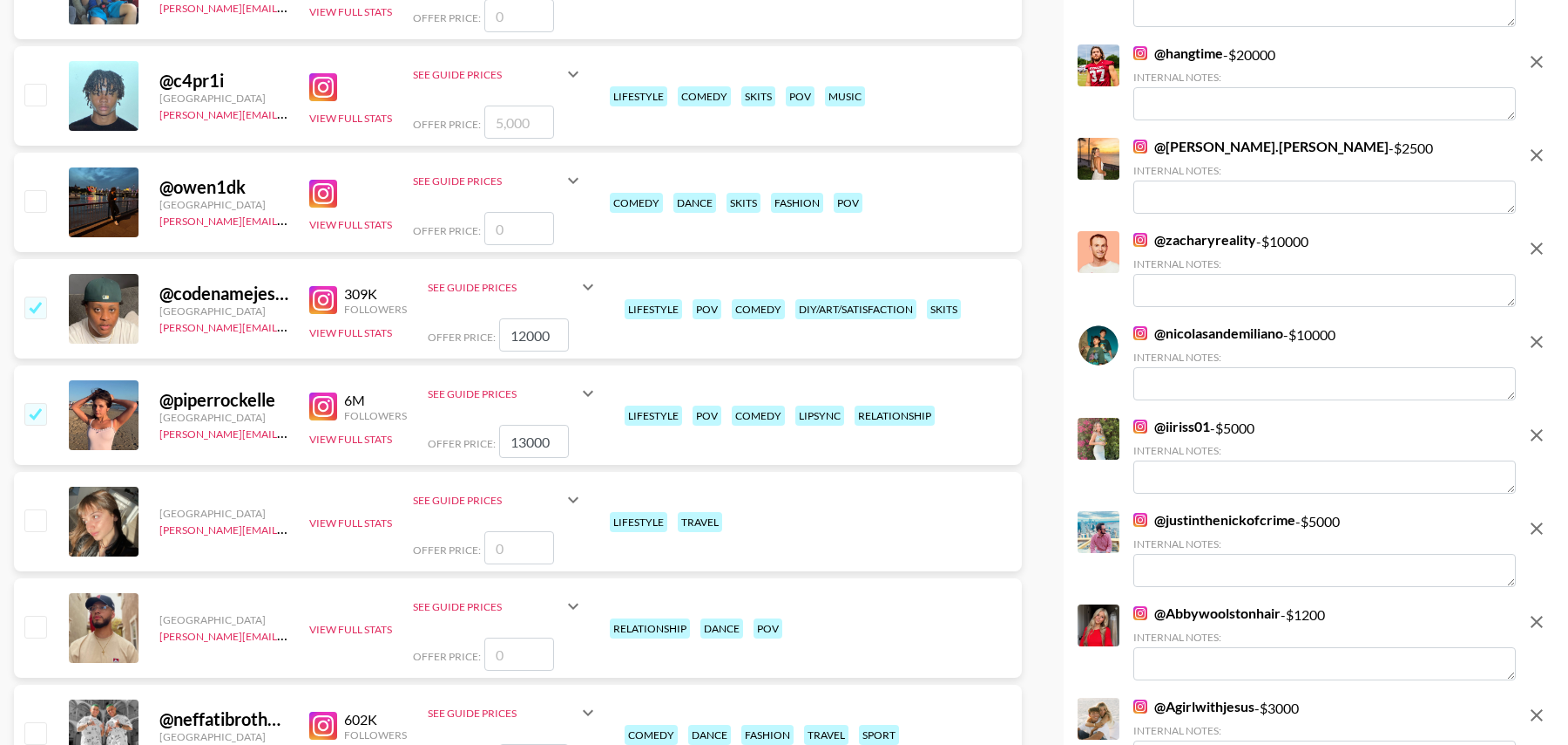
scroll to position [0, 0]
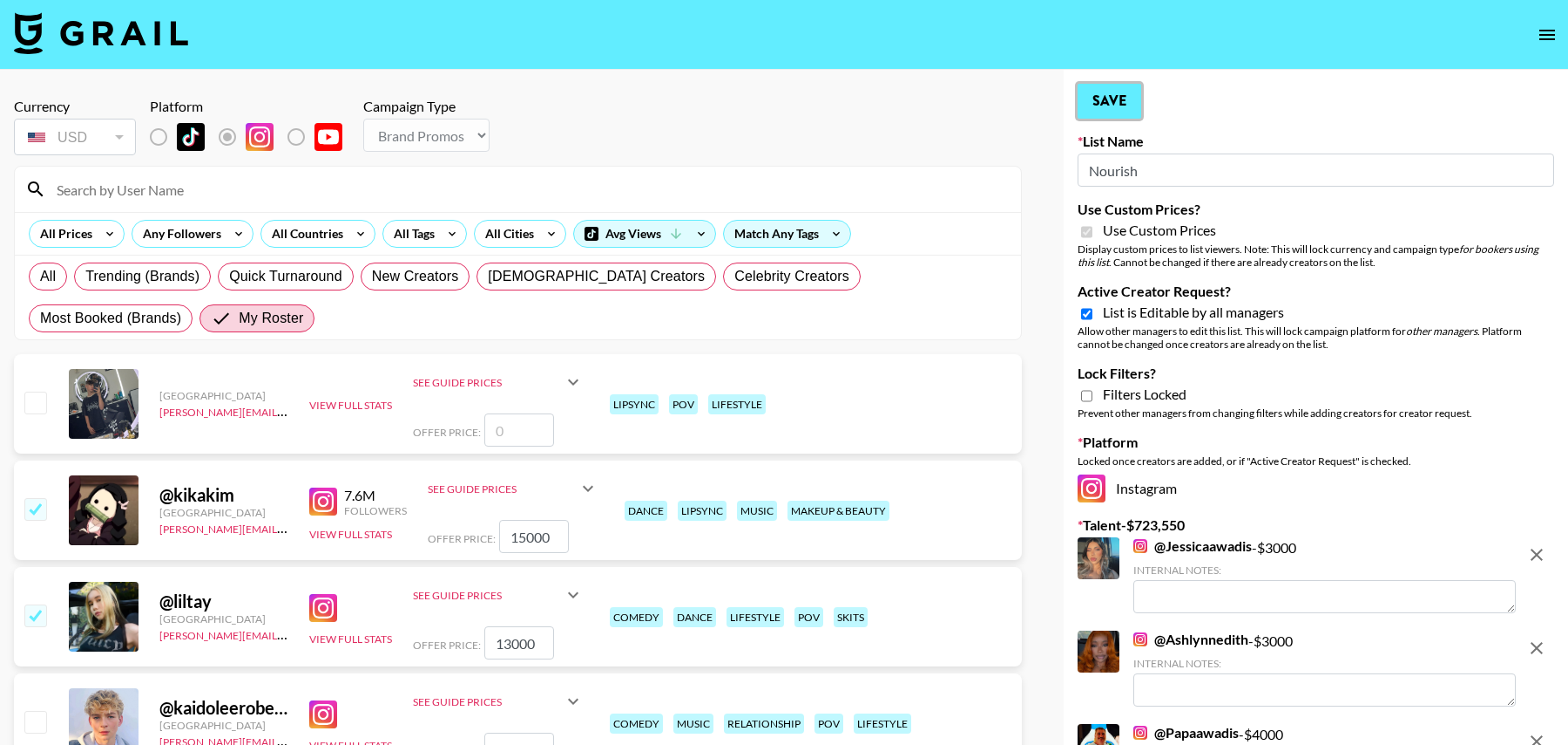
click at [1116, 115] on button "Save" at bounding box center [1110, 101] width 63 height 35
click at [1109, 90] on button "Save" at bounding box center [1110, 101] width 63 height 35
